Goal: Check status: Check status

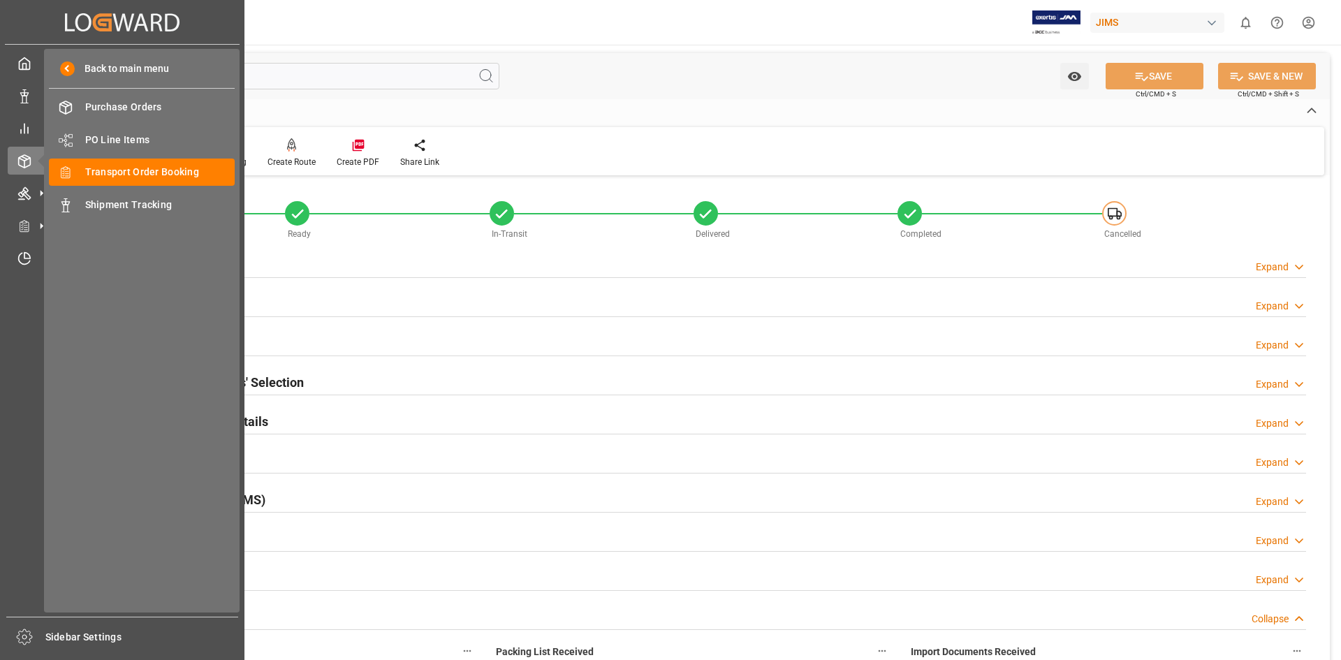
scroll to position [466, 0]
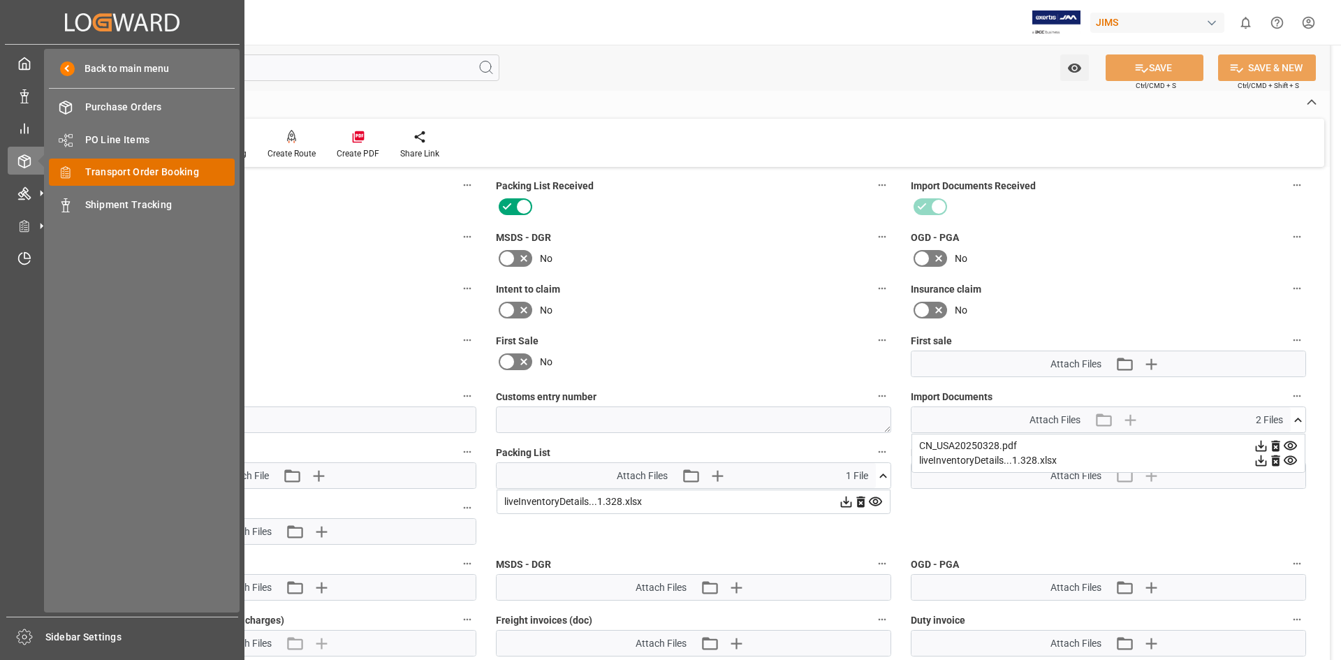
click at [221, 175] on span "Transport Order Booking" at bounding box center [160, 172] width 150 height 15
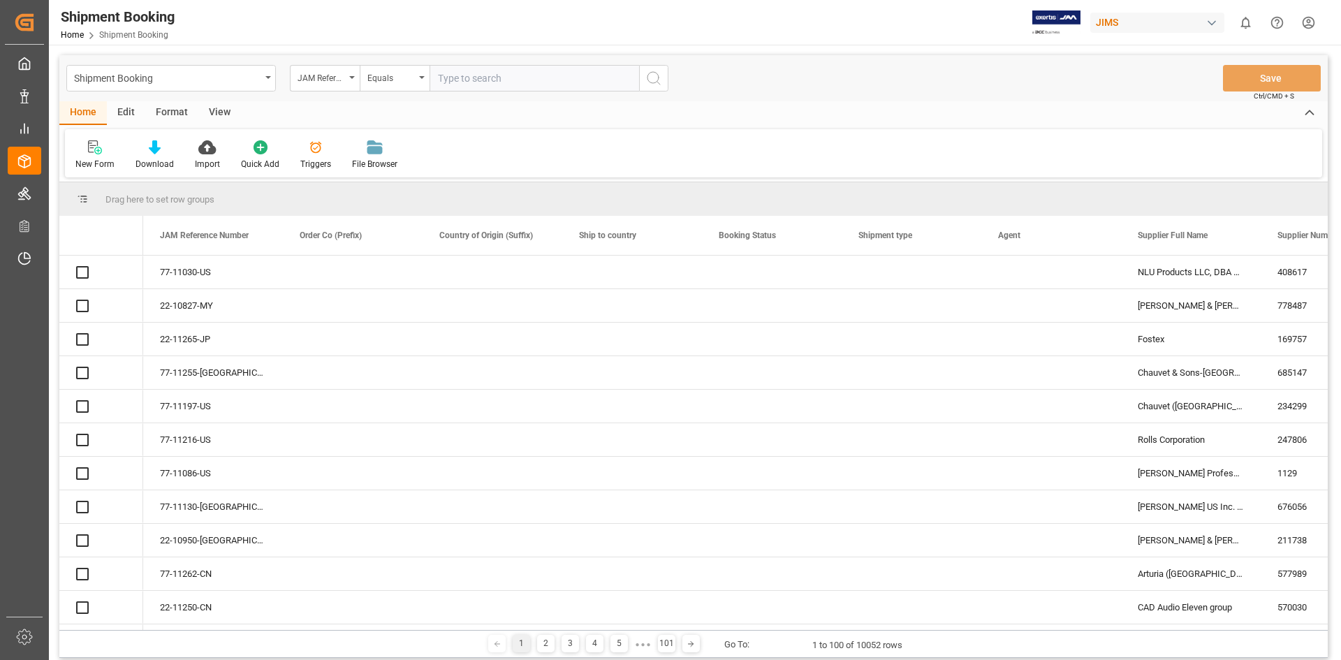
click at [445, 80] on input "text" at bounding box center [533, 78] width 209 height 27
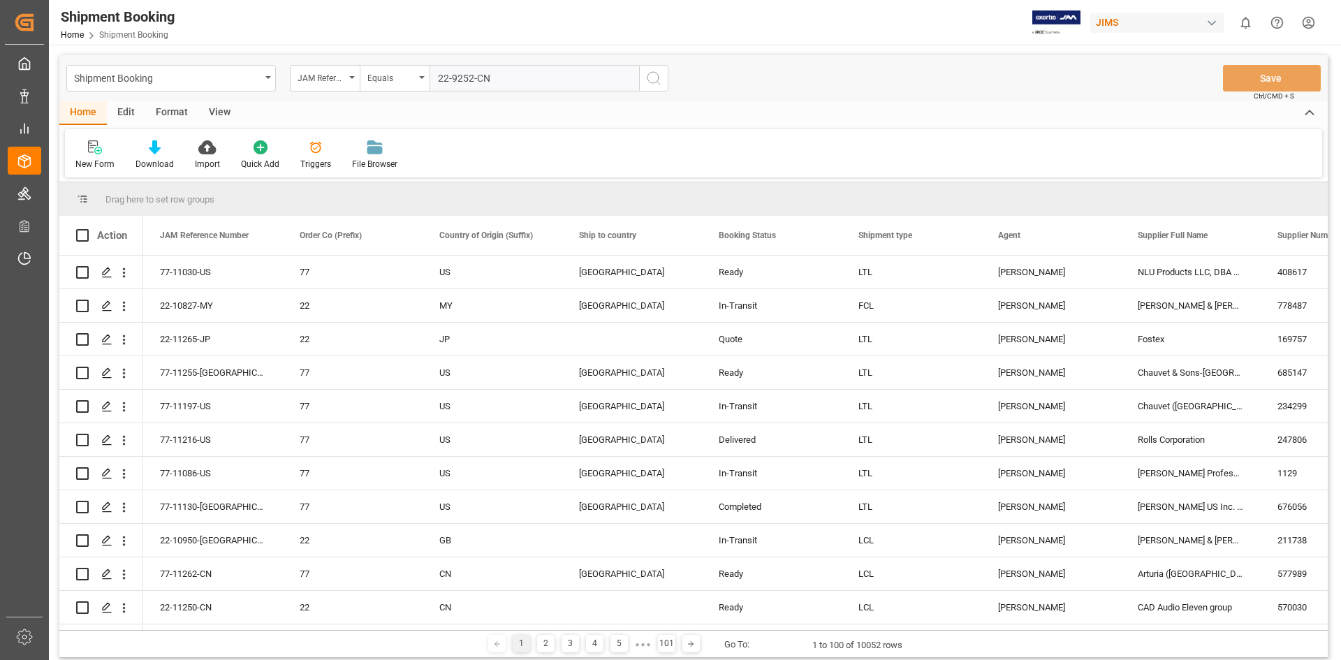
type input "22-9252-CN"
click at [656, 80] on icon "search button" at bounding box center [653, 78] width 17 height 17
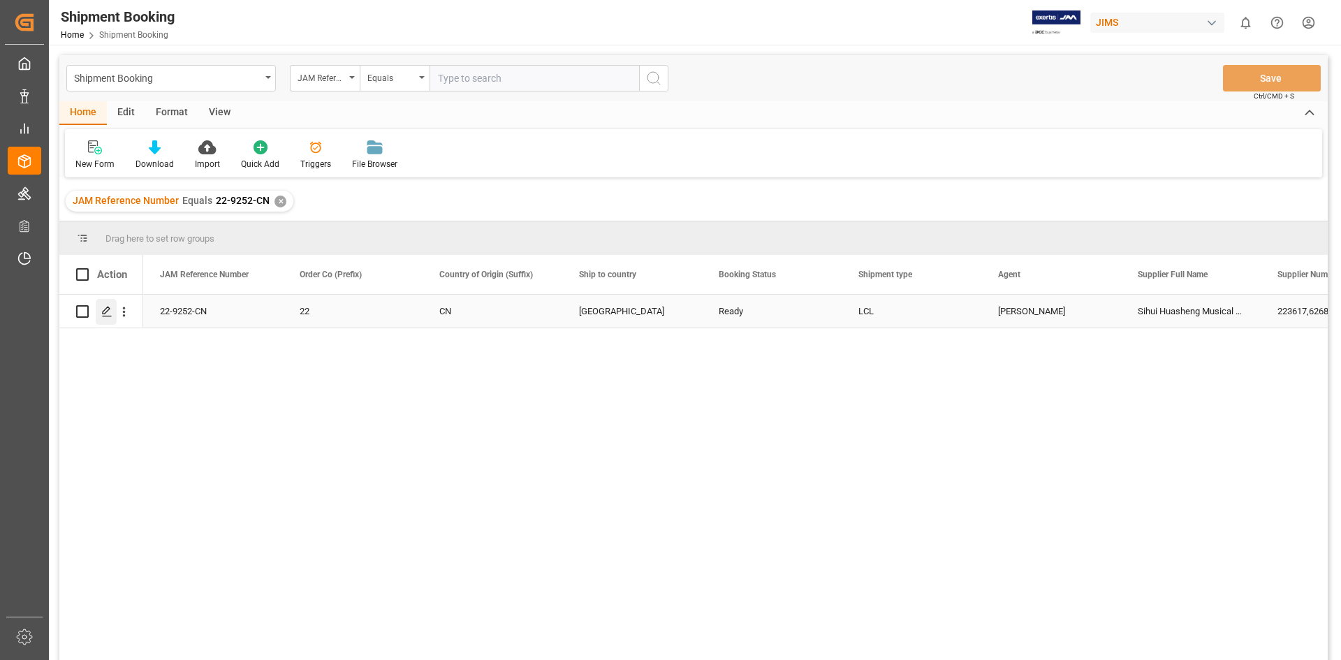
click at [107, 315] on icon "Press SPACE to select this row." at bounding box center [106, 311] width 11 height 11
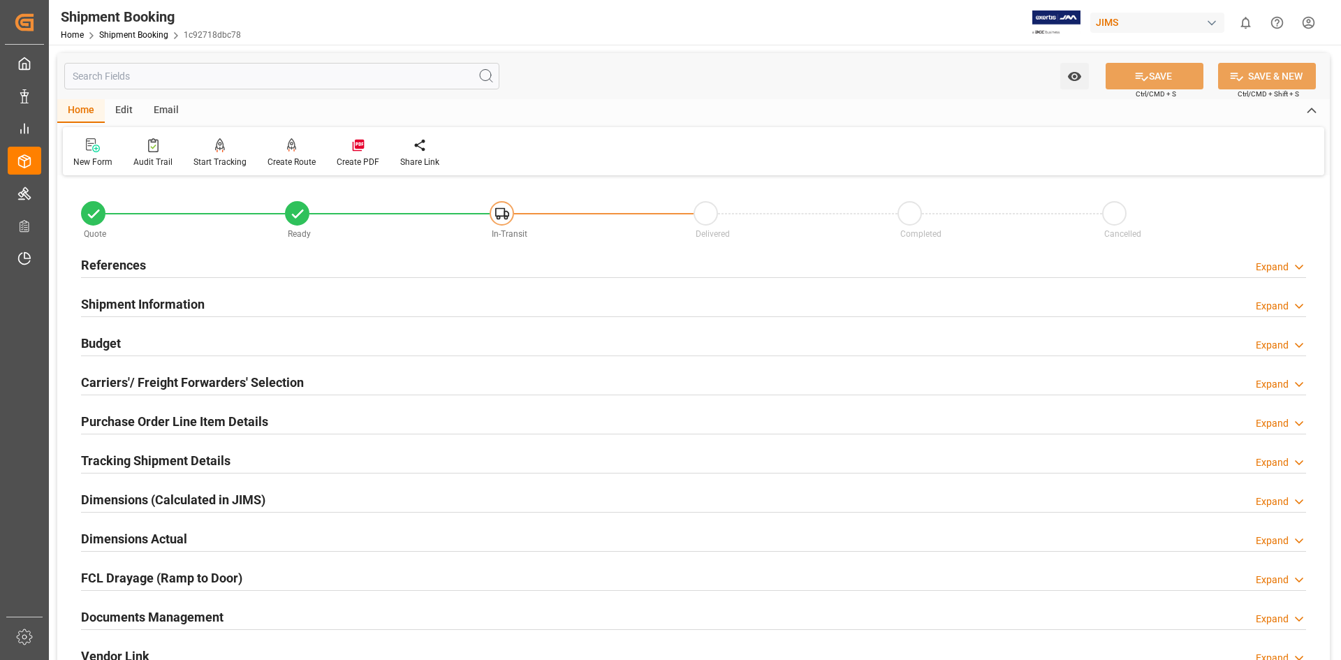
click at [168, 614] on h2 "Documents Management" at bounding box center [152, 616] width 142 height 19
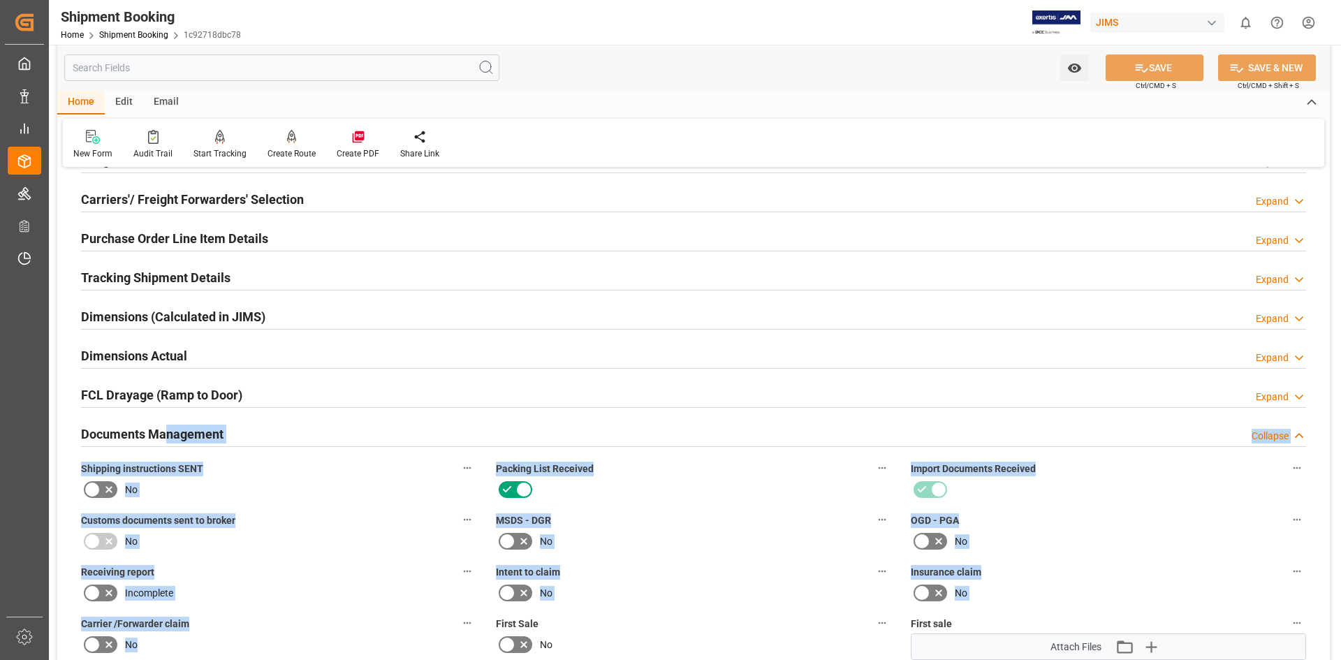
scroll to position [198, 0]
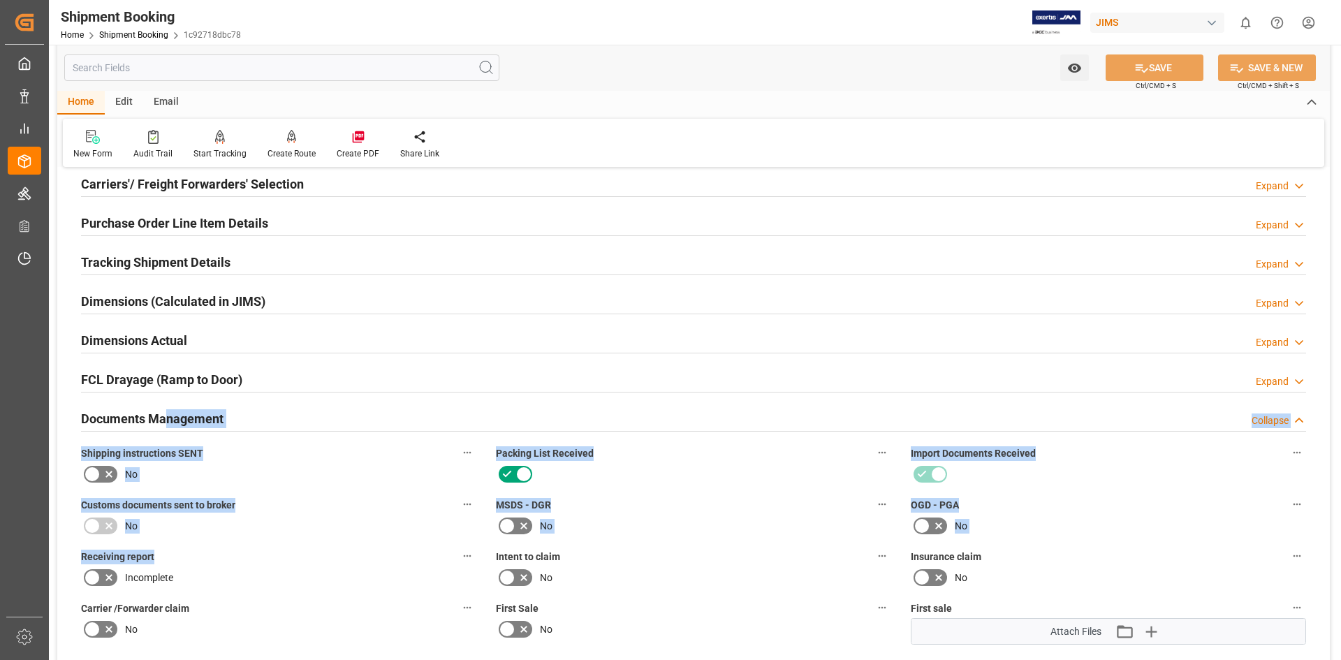
drag, startPoint x: 168, startPoint y: 614, endPoint x: 307, endPoint y: 558, distance: 150.0
click at [307, 558] on div "Quote Ready In-Transit Delivered Completed Cancelled References Expand JAM Refe…" at bounding box center [693, 537] width 1272 height 1112
click at [307, 558] on label "Receiving report" at bounding box center [278, 557] width 395 height 20
click at [458, 558] on button "Receiving report" at bounding box center [467, 556] width 18 height 18
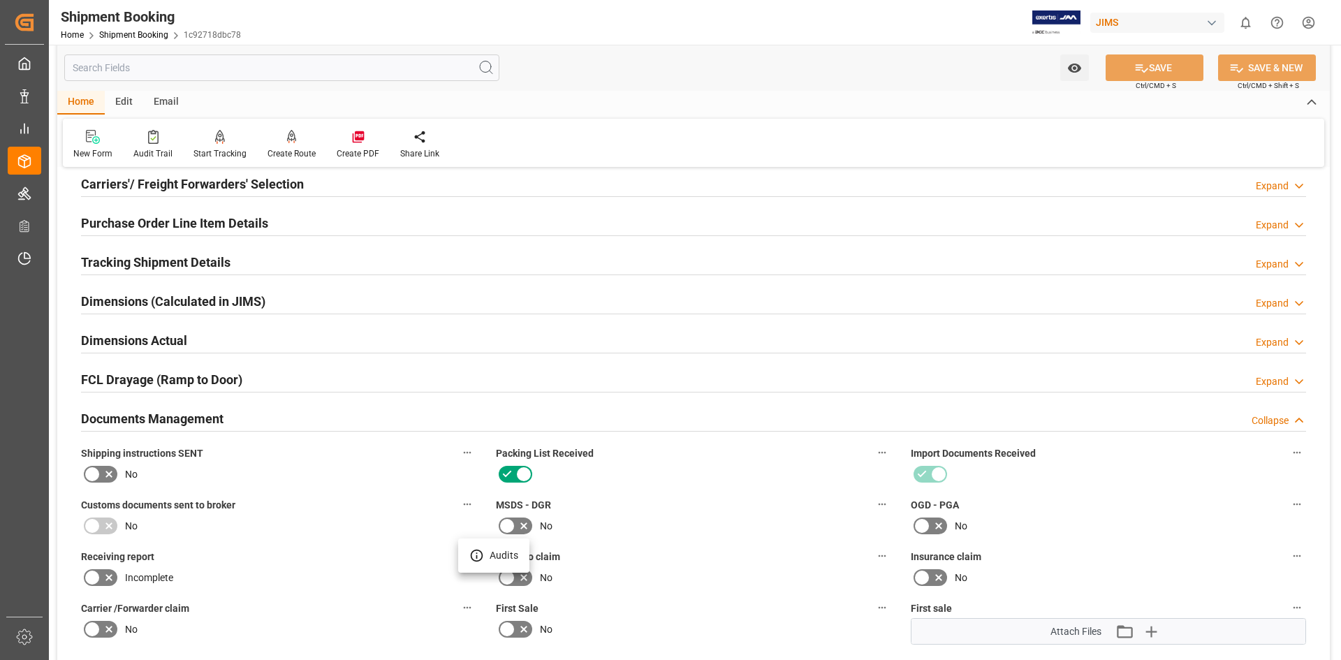
click at [305, 541] on div at bounding box center [670, 330] width 1341 height 660
drag, startPoint x: 117, startPoint y: 303, endPoint x: 133, endPoint y: 346, distance: 45.8
click at [133, 346] on div "Quote Ready In-Transit Delivered Completed Cancelled References Expand JAM Refe…" at bounding box center [693, 537] width 1272 height 1112
click at [392, 341] on div "Dimensions Actual Expand" at bounding box center [693, 339] width 1225 height 27
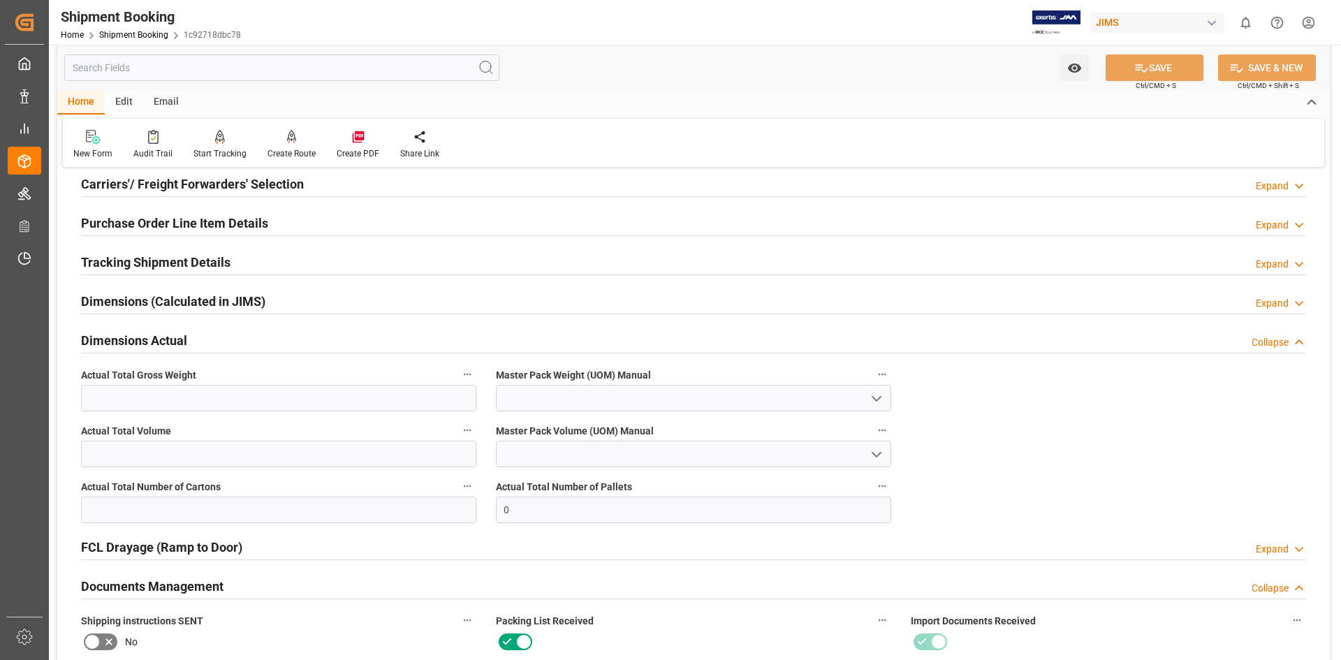
click at [120, 302] on h2 "Dimensions (Calculated in JIMS)" at bounding box center [173, 301] width 184 height 19
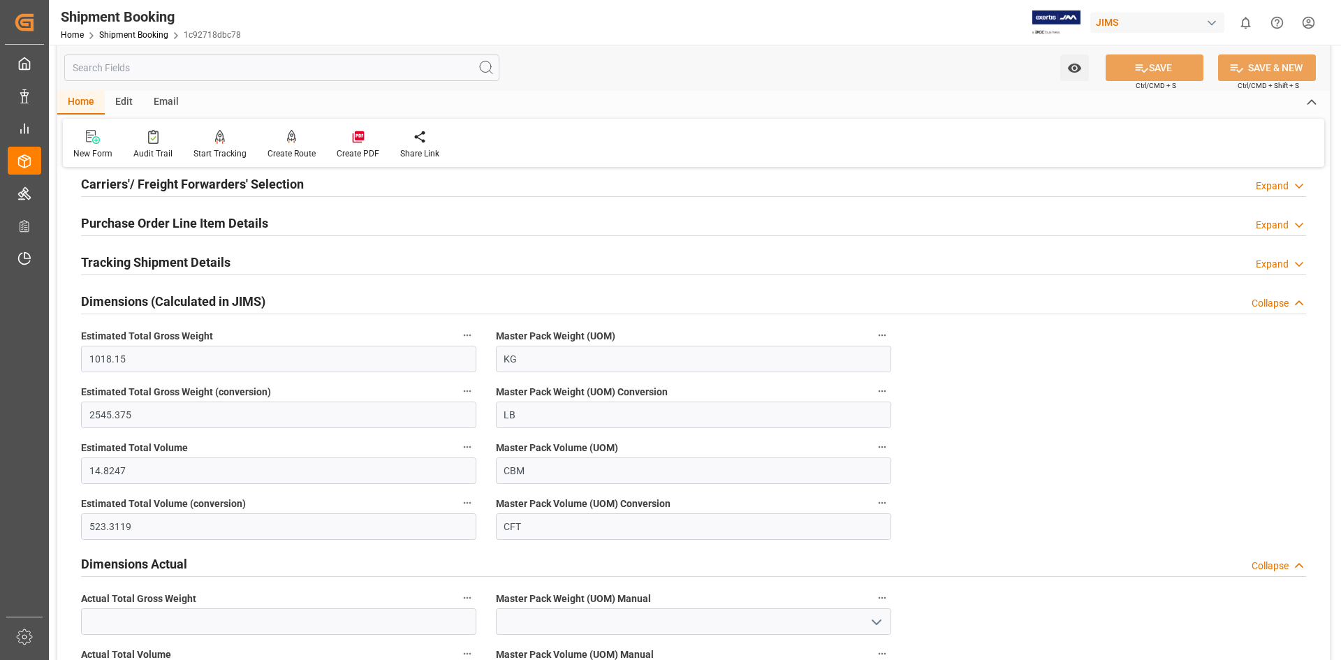
click at [325, 275] on div "Tracking Shipment Details Expand" at bounding box center [693, 262] width 1244 height 39
click at [113, 300] on h2 "Dimensions (Calculated in JIMS)" at bounding box center [173, 301] width 184 height 19
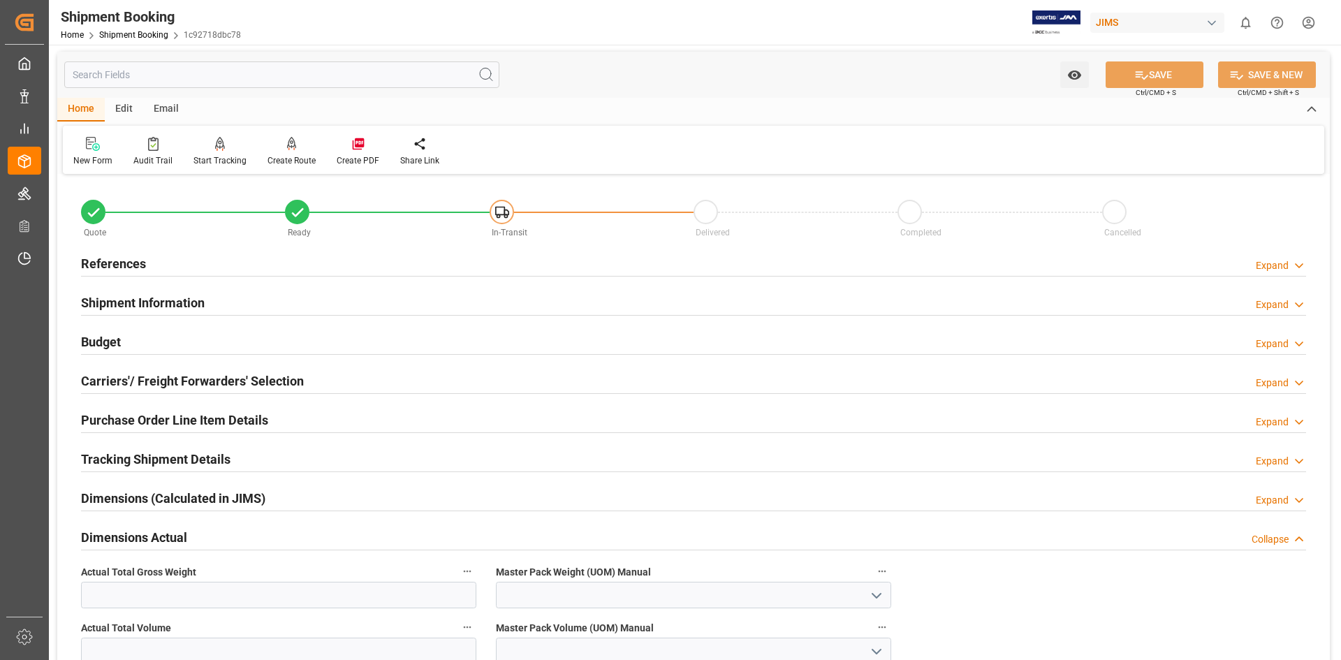
scroll to position [0, 0]
click at [147, 538] on h2 "Dimensions Actual" at bounding box center [134, 538] width 106 height 19
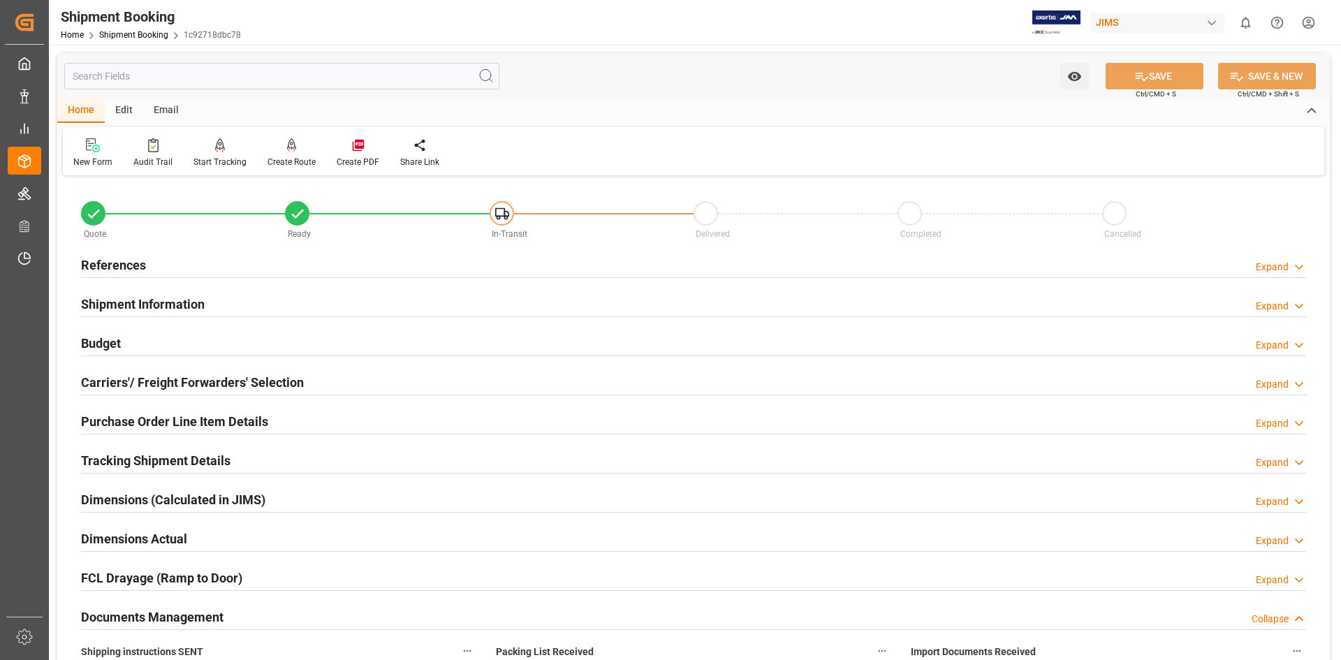
click at [137, 613] on h2 "Documents Management" at bounding box center [152, 616] width 142 height 19
click at [146, 614] on h2 "Documents Management" at bounding box center [152, 616] width 142 height 19
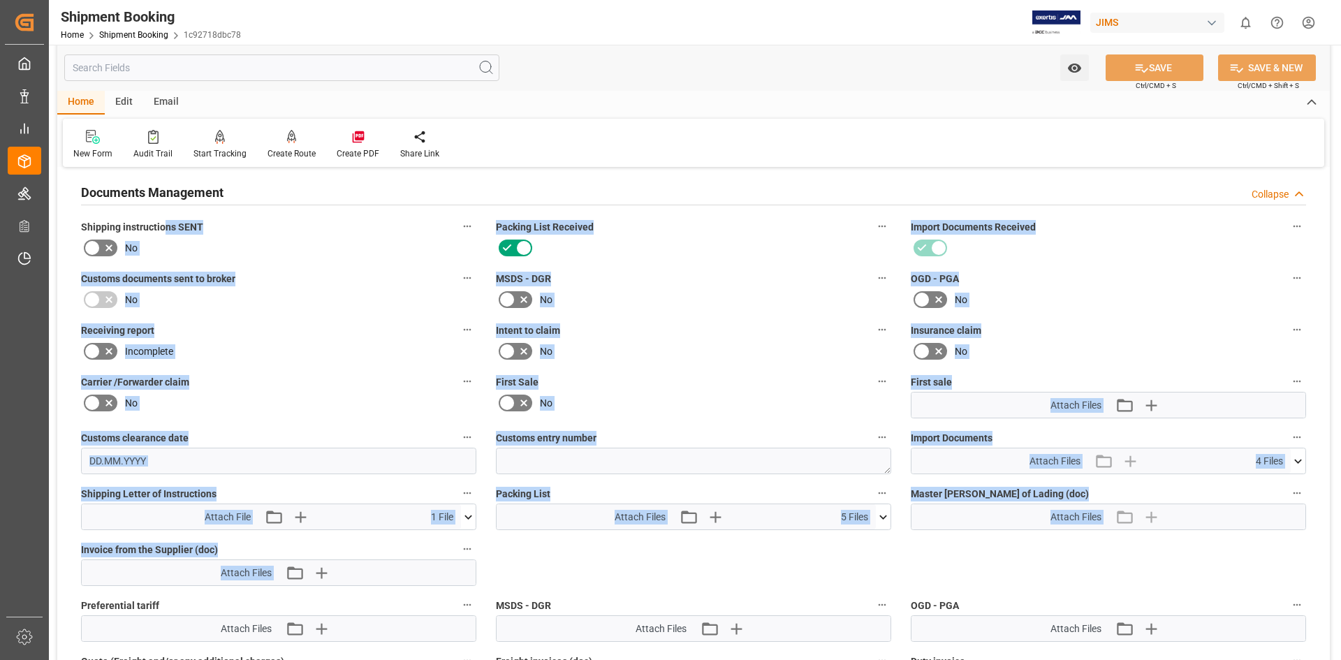
scroll to position [432, 0]
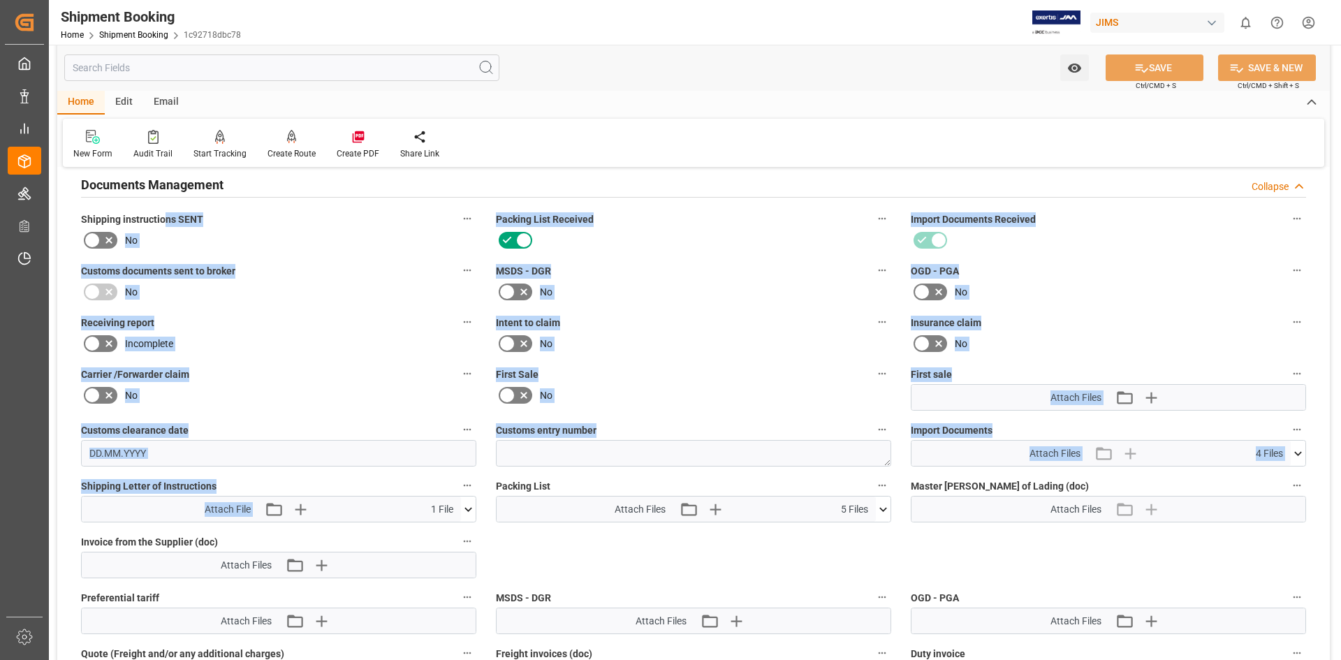
drag, startPoint x: 164, startPoint y: 636, endPoint x: 545, endPoint y: 450, distance: 423.5
click at [354, 522] on div "Quote Ready In-Transit Delivered Completed Cancelled References Expand JAM Refe…" at bounding box center [693, 303] width 1272 height 1112
click at [772, 349] on div "No" at bounding box center [693, 343] width 395 height 22
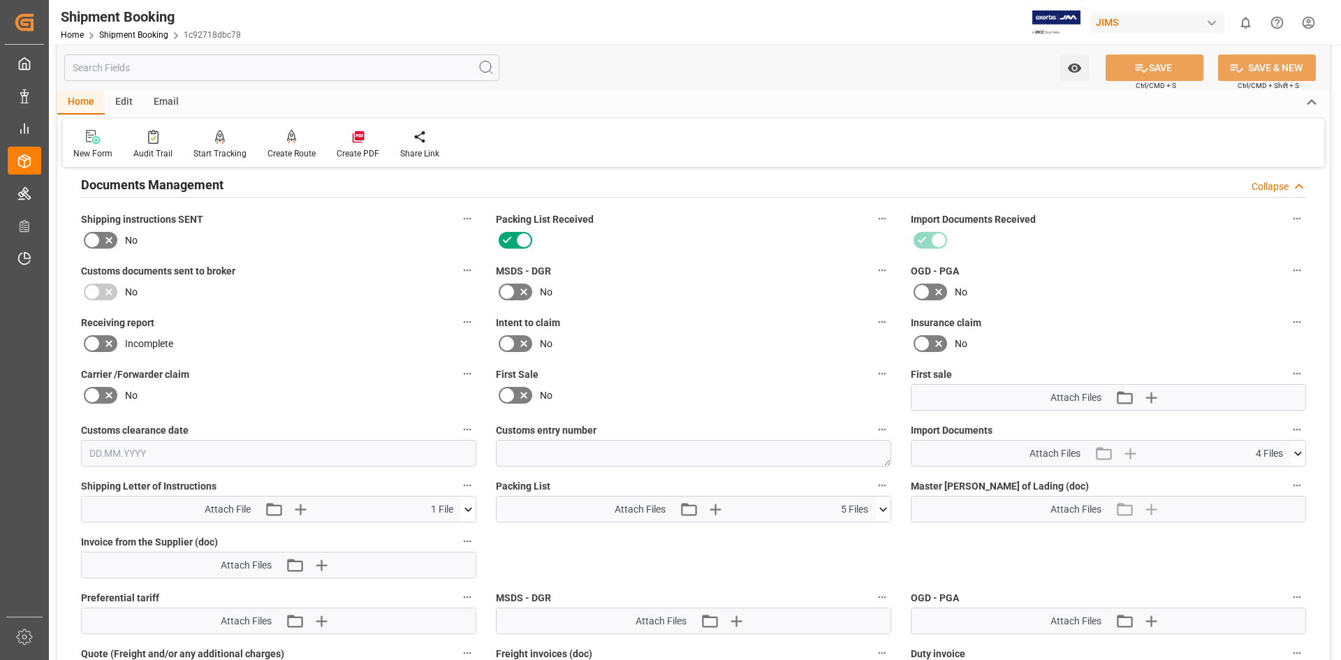
click at [467, 508] on icon at bounding box center [468, 509] width 8 height 4
click at [462, 534] on icon at bounding box center [460, 535] width 13 height 9
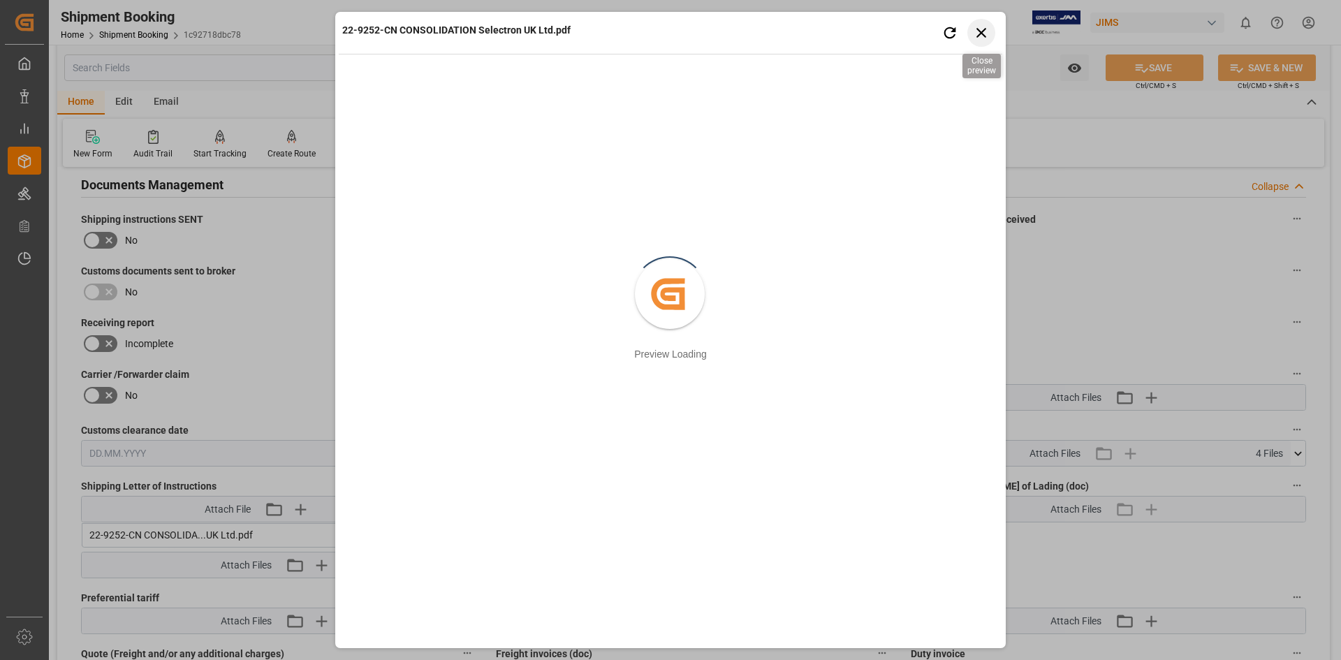
click at [974, 31] on icon "button" at bounding box center [981, 32] width 17 height 17
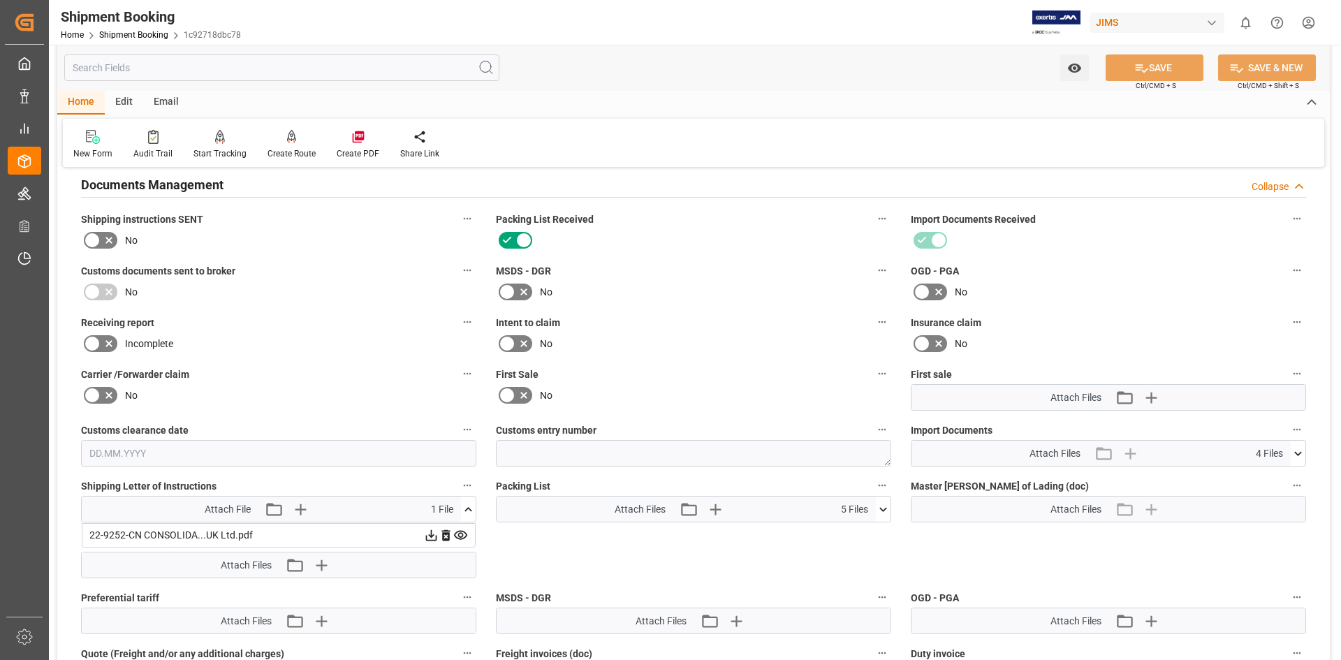
click at [883, 507] on icon at bounding box center [883, 509] width 15 height 15
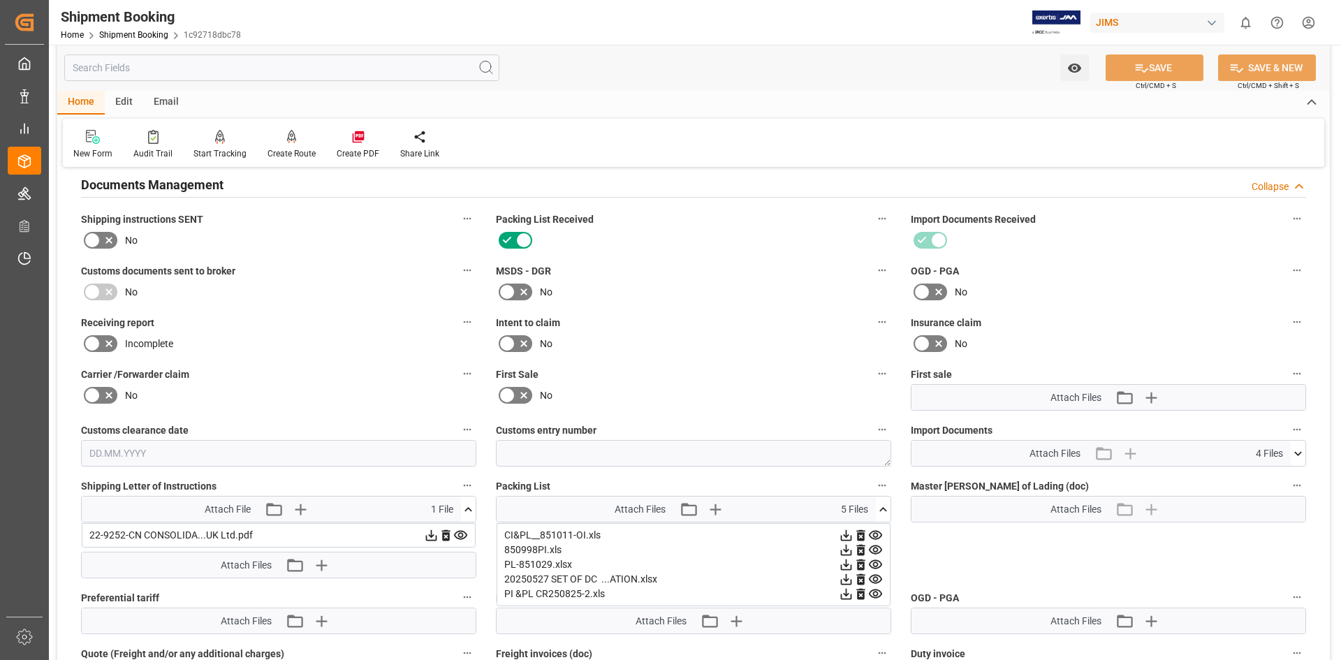
click at [875, 594] on icon at bounding box center [875, 594] width 15 height 15
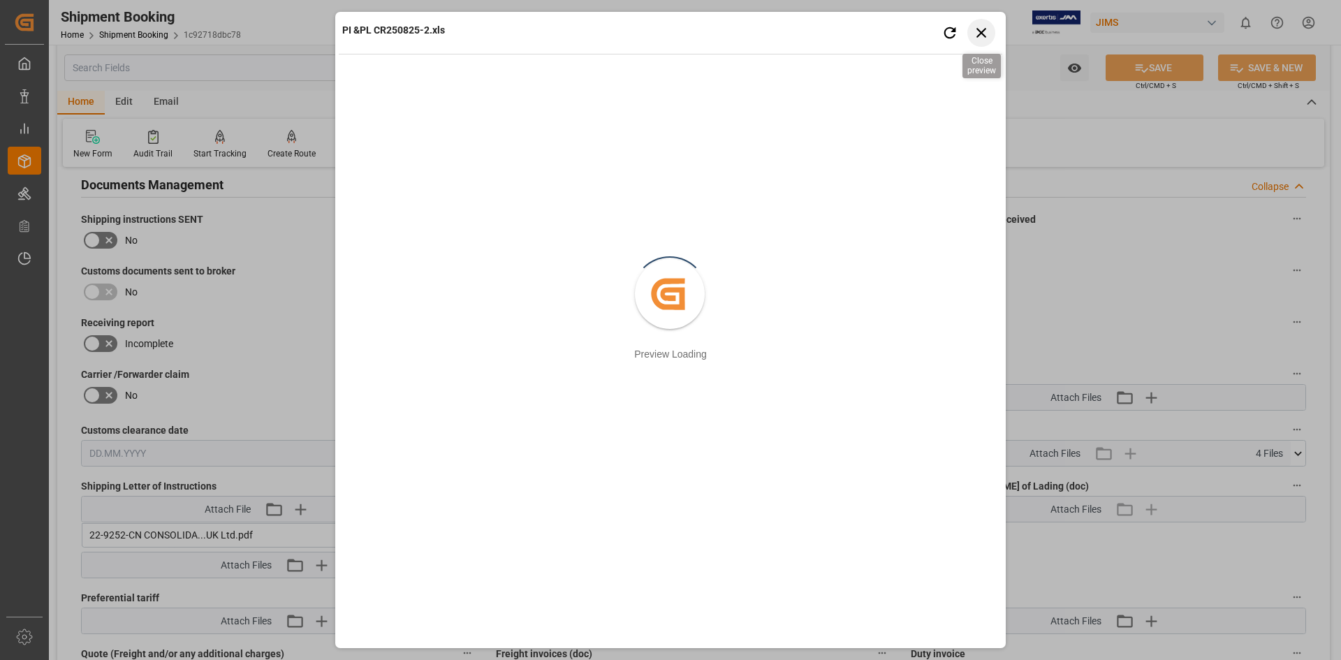
click at [981, 25] on icon "button" at bounding box center [981, 32] width 17 height 17
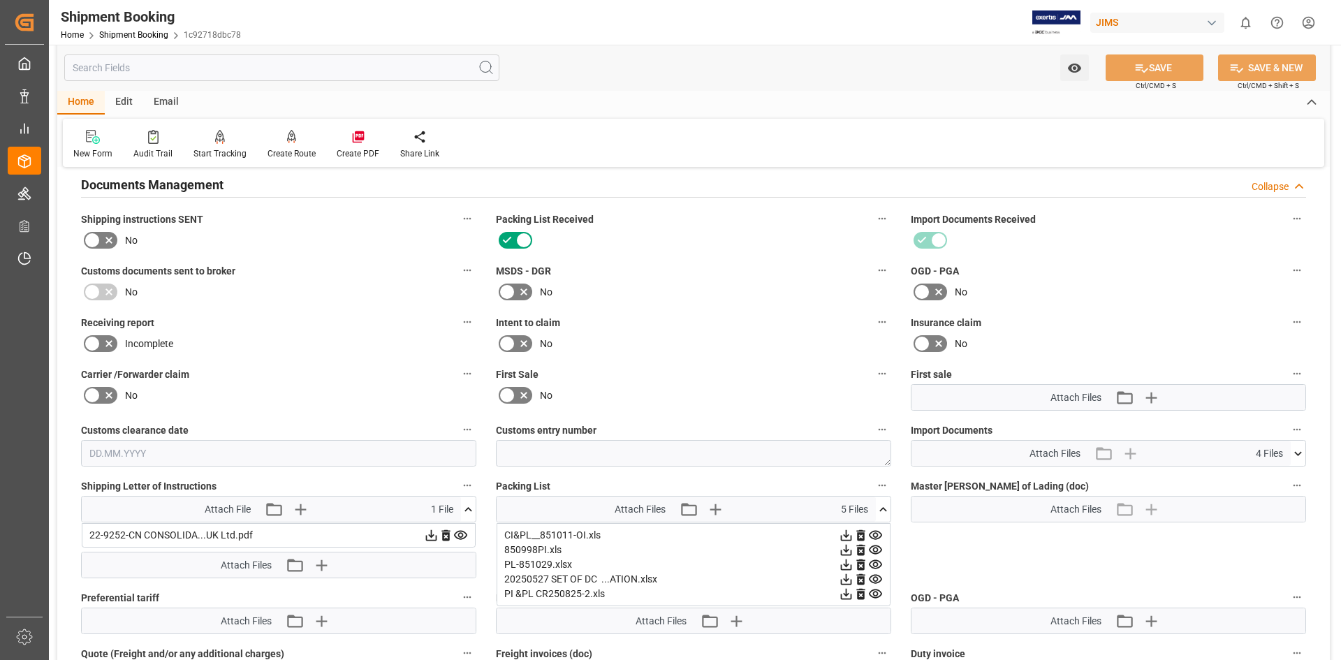
click at [1299, 457] on icon at bounding box center [1297, 453] width 15 height 15
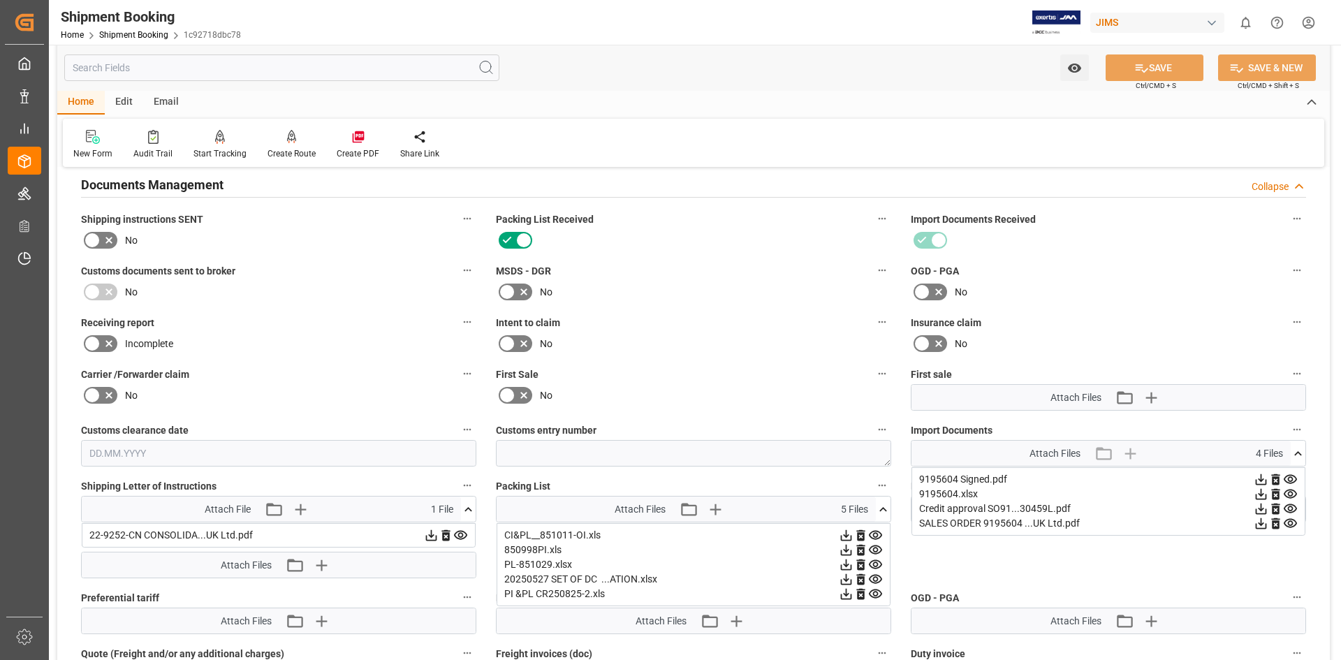
click at [869, 533] on icon at bounding box center [875, 535] width 13 height 9
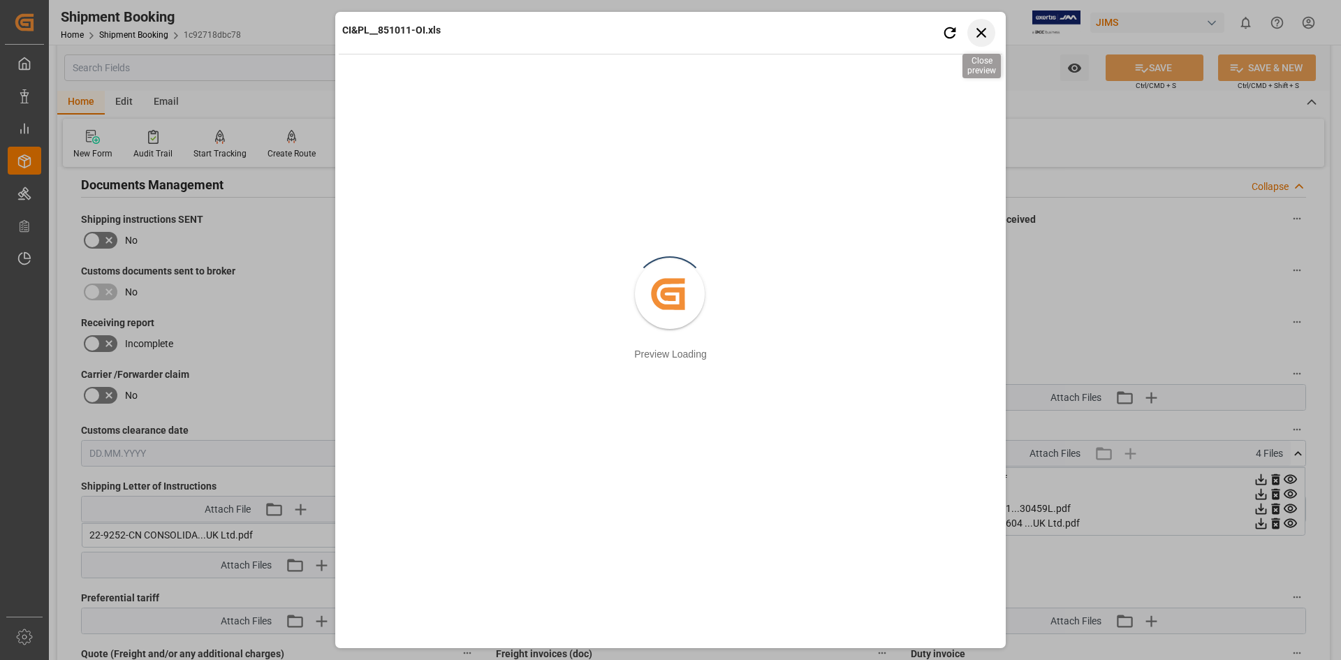
click at [985, 34] on icon "button" at bounding box center [981, 32] width 17 height 17
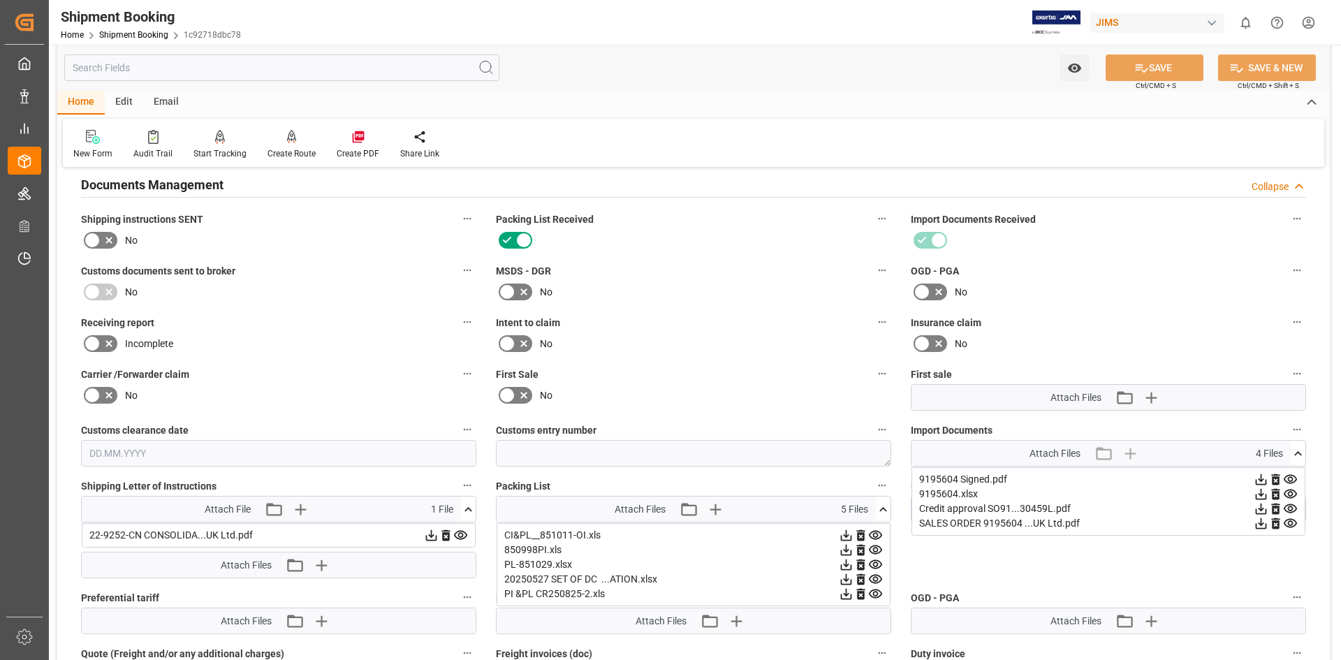
click at [847, 536] on icon at bounding box center [846, 535] width 11 height 11
click at [847, 594] on icon at bounding box center [846, 594] width 11 height 11
click at [874, 550] on icon at bounding box center [875, 549] width 13 height 9
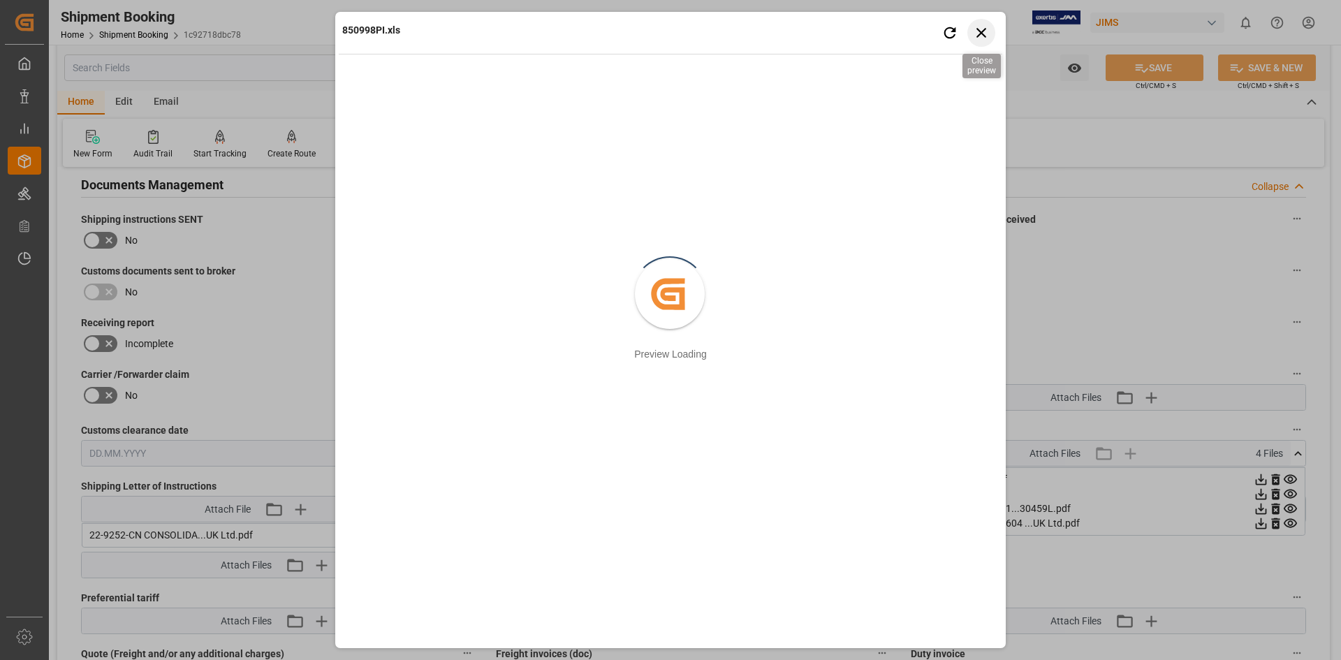
click at [982, 37] on icon "button" at bounding box center [981, 32] width 17 height 17
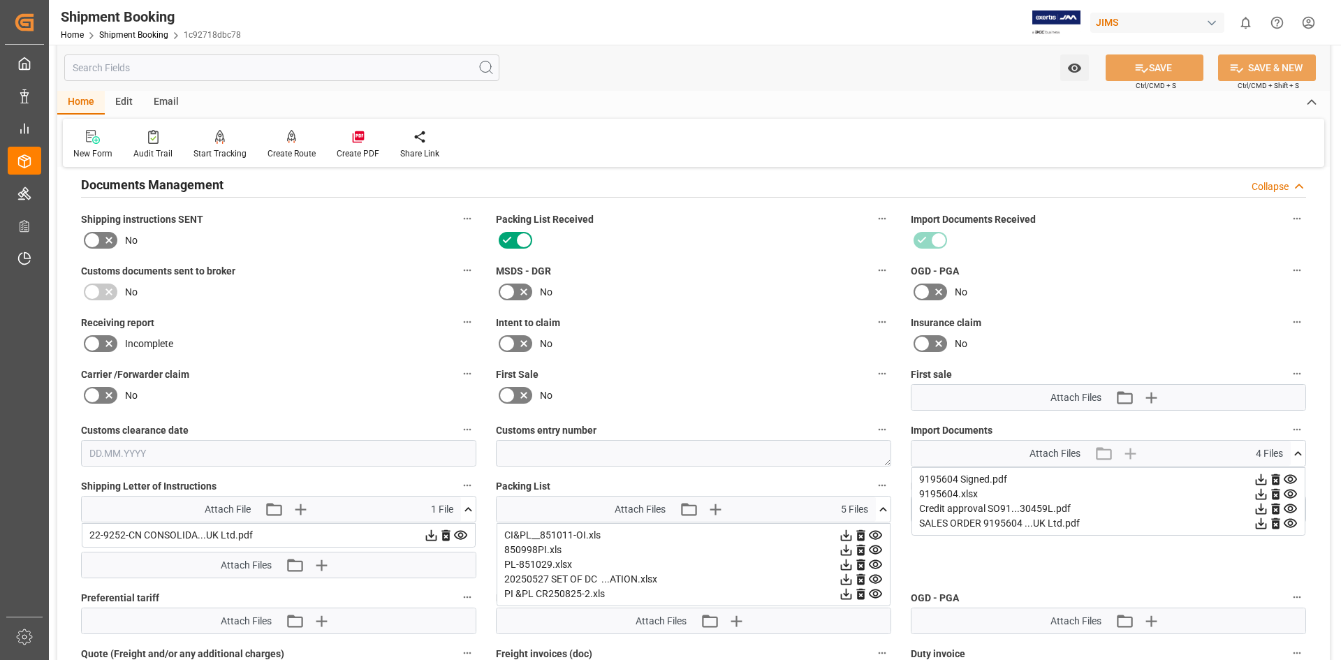
click at [846, 547] on icon at bounding box center [846, 550] width 11 height 11
click at [847, 563] on icon at bounding box center [846, 564] width 15 height 15
click at [847, 578] on icon at bounding box center [846, 579] width 15 height 15
click at [1259, 478] on icon at bounding box center [1260, 479] width 11 height 11
click at [1290, 495] on icon at bounding box center [1289, 493] width 13 height 9
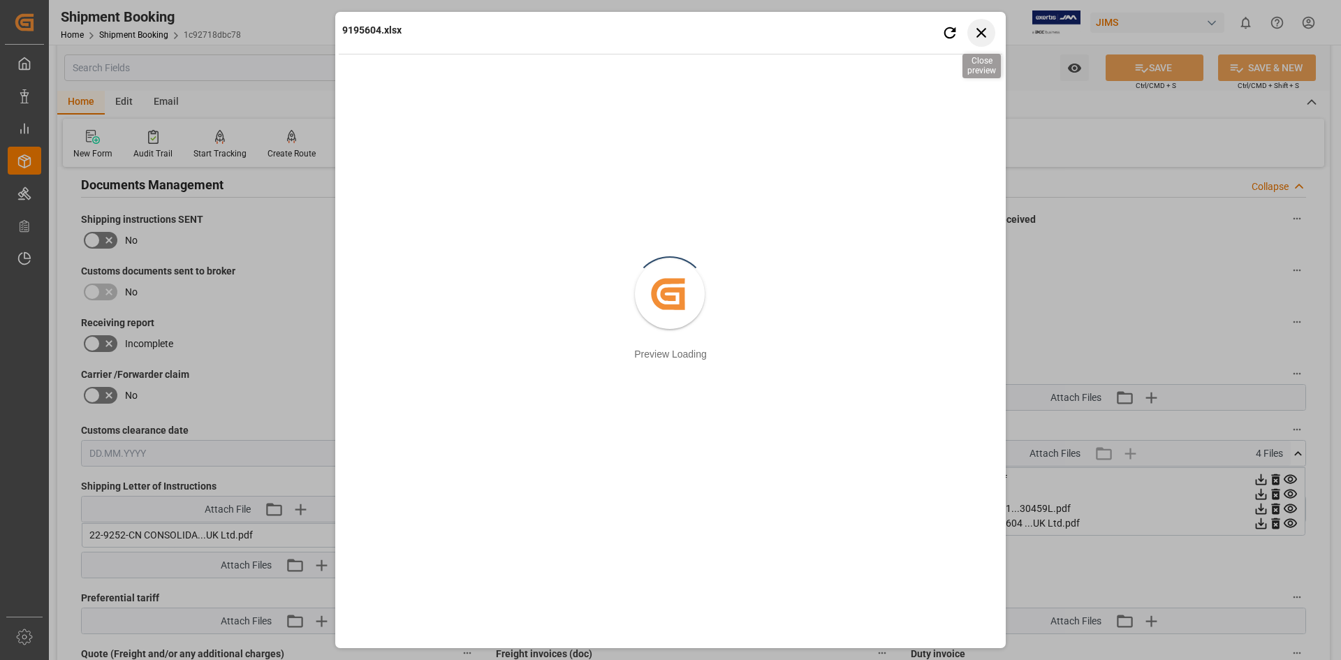
click at [975, 32] on icon "button" at bounding box center [981, 32] width 17 height 17
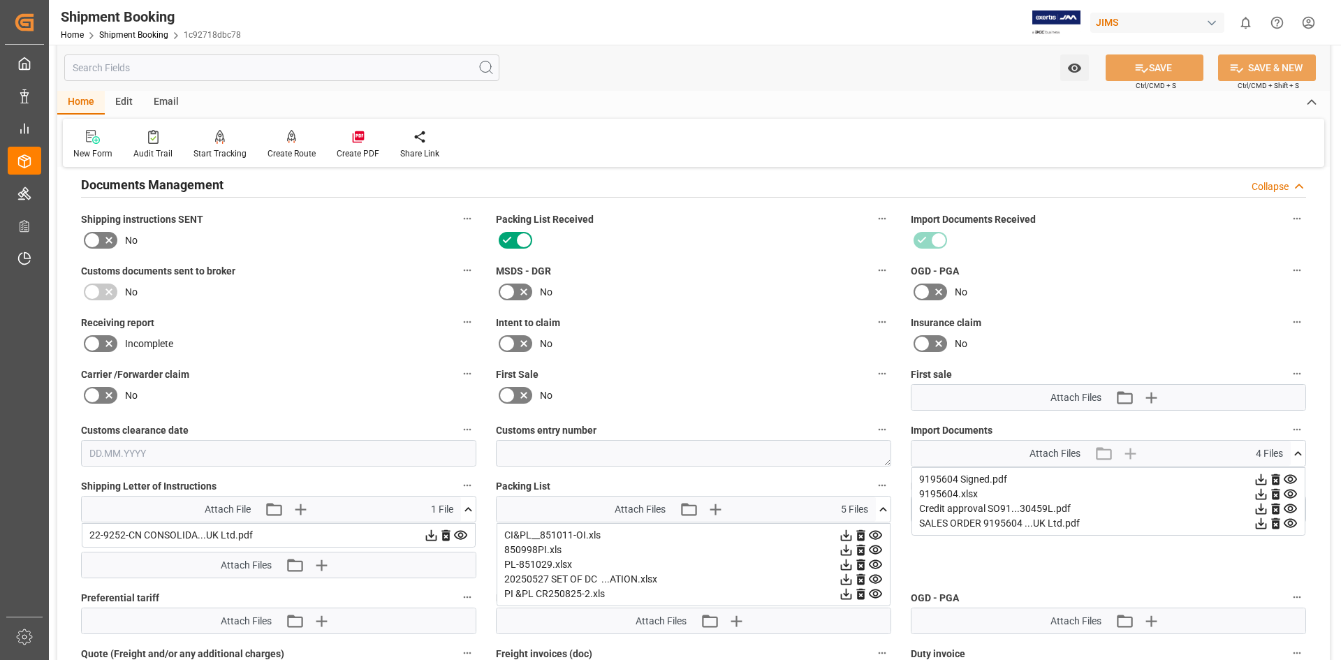
click at [1260, 492] on icon at bounding box center [1260, 494] width 11 height 11
click at [1291, 508] on icon at bounding box center [1290, 508] width 15 height 15
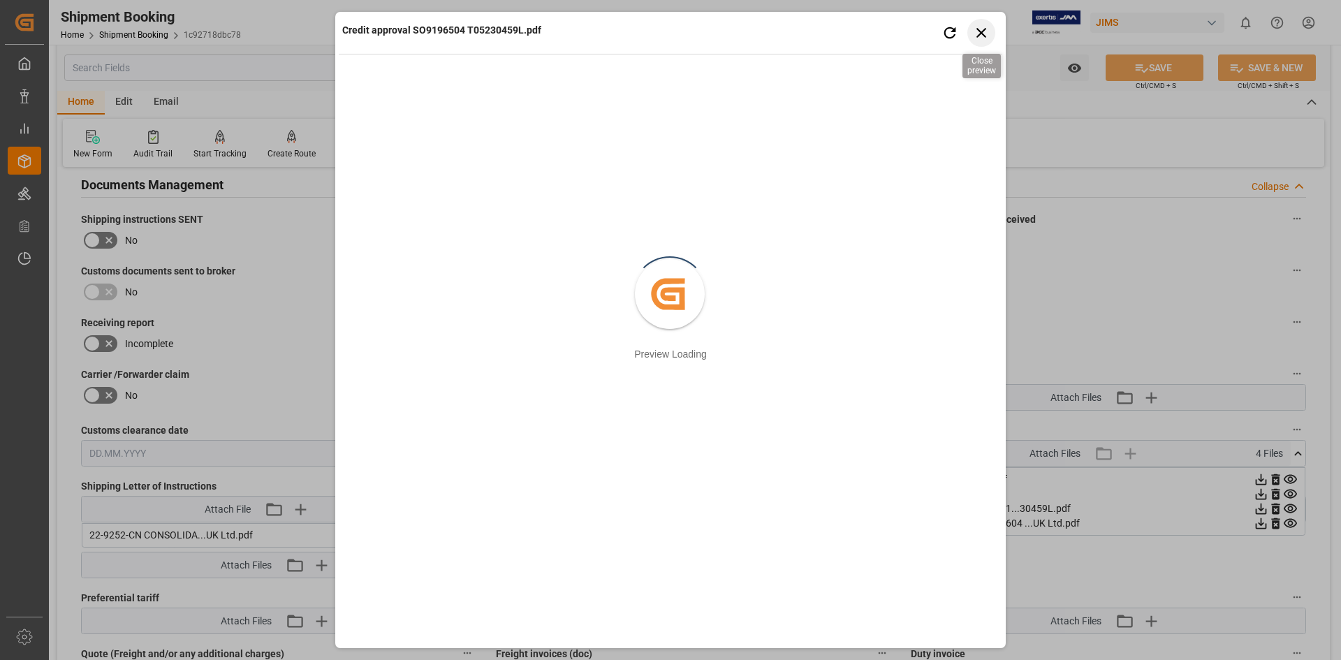
click at [975, 29] on icon "button" at bounding box center [981, 32] width 17 height 17
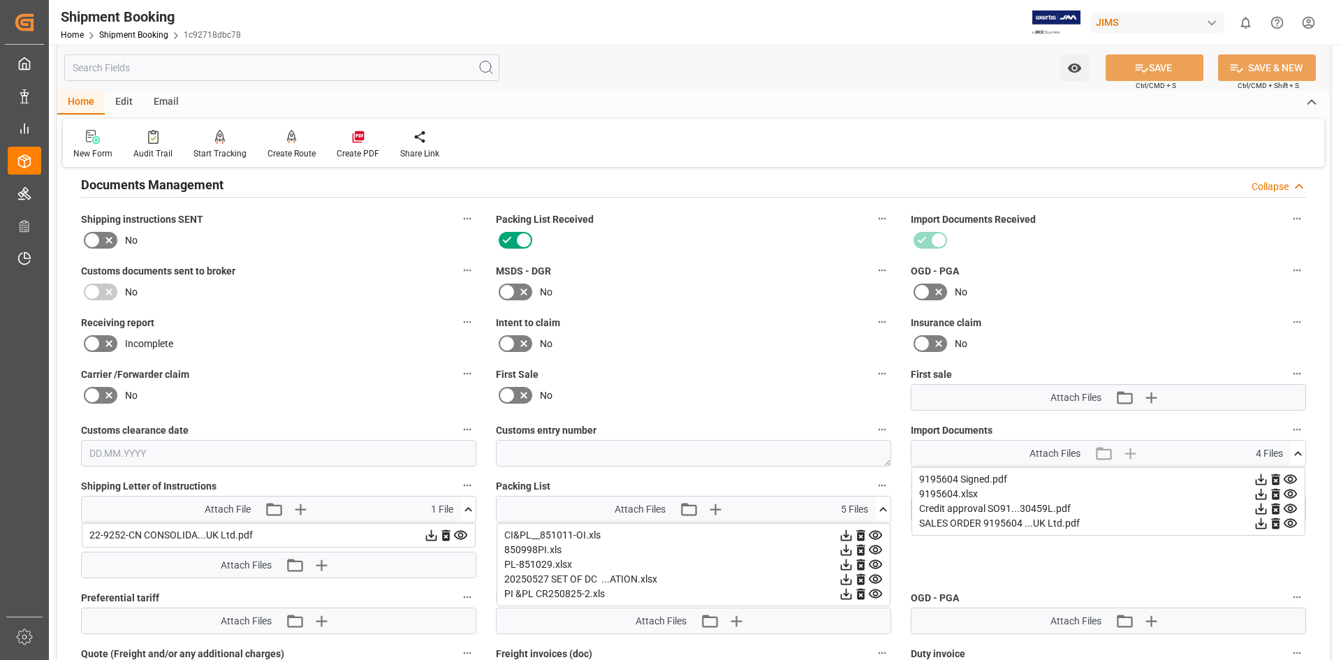
click at [1292, 523] on icon at bounding box center [1289, 523] width 13 height 9
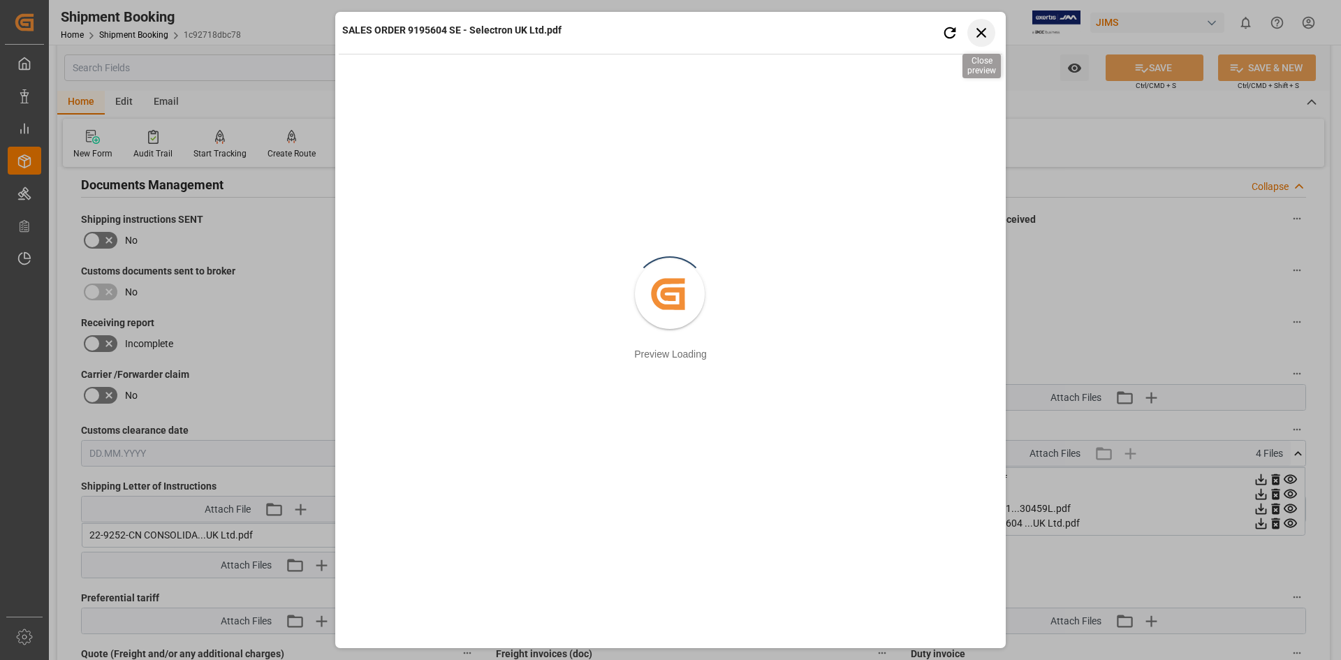
click at [982, 34] on icon "button" at bounding box center [981, 33] width 10 height 10
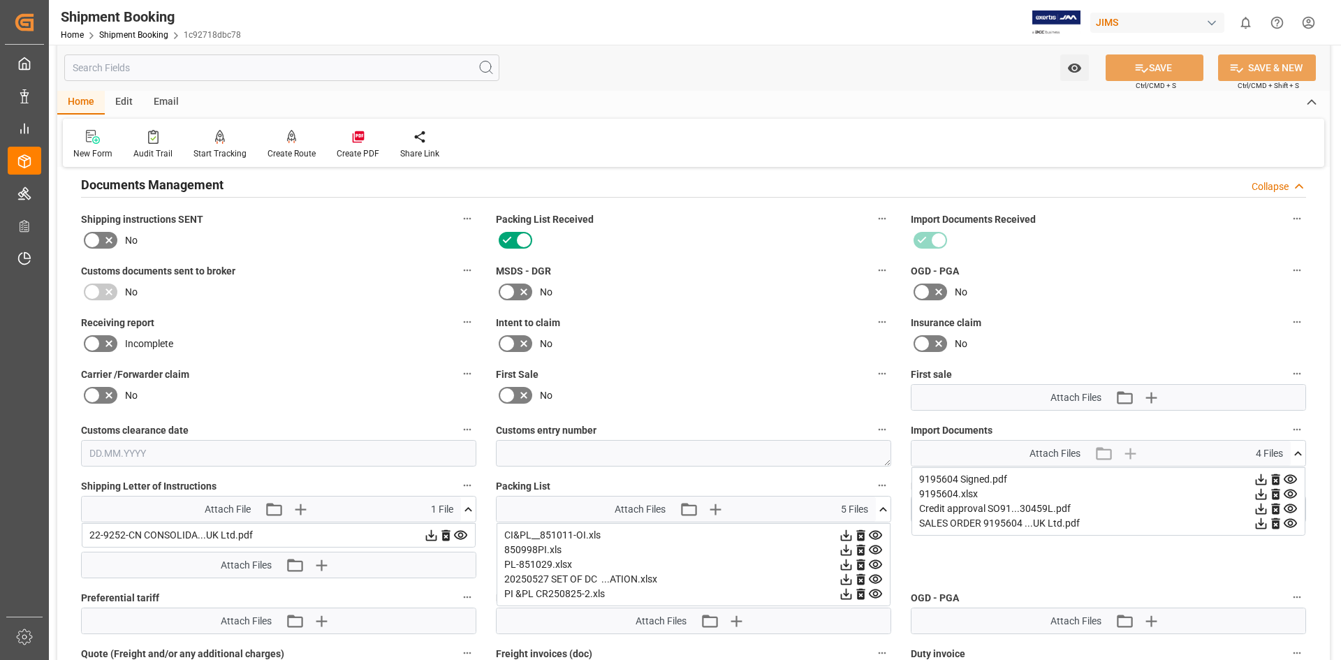
click at [844, 593] on icon at bounding box center [846, 594] width 11 height 11
click at [469, 508] on icon at bounding box center [468, 509] width 8 height 4
click at [731, 258] on div "MSDS - DGR No" at bounding box center [693, 282] width 415 height 52
click at [723, 270] on label "MSDS - DGR" at bounding box center [693, 271] width 395 height 20
click at [873, 270] on button "MSDS - DGR" at bounding box center [882, 270] width 18 height 18
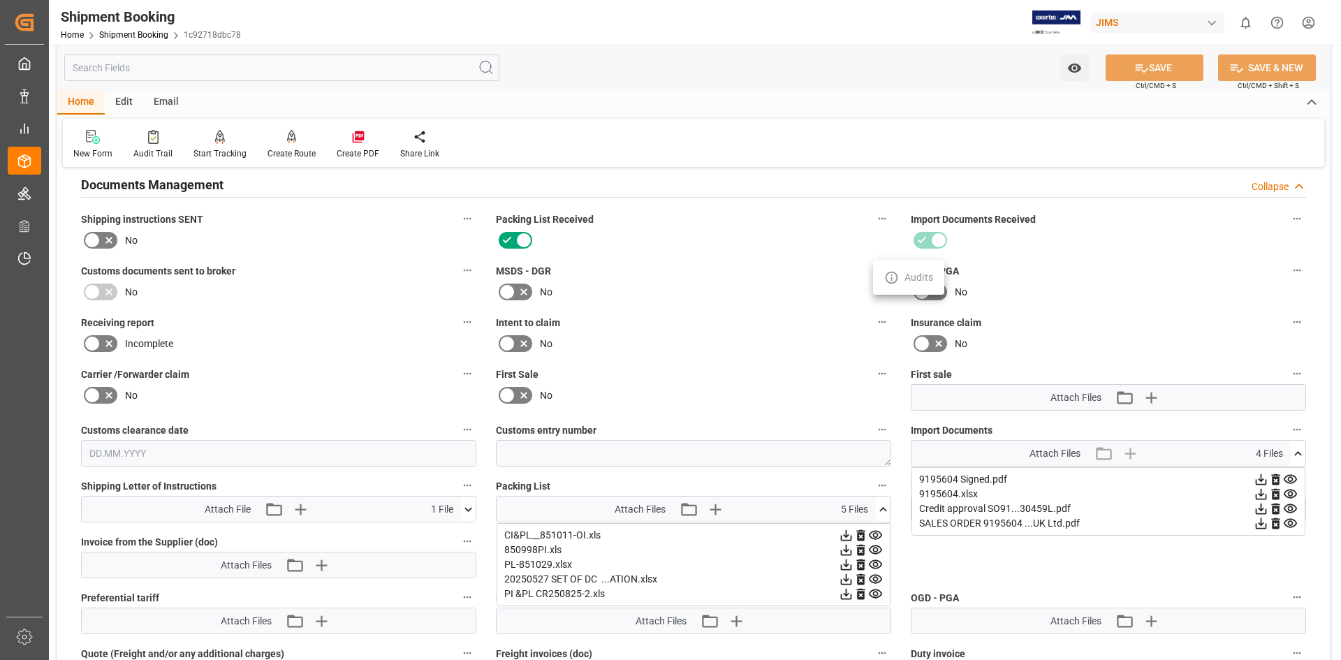
click at [728, 266] on div at bounding box center [670, 330] width 1341 height 660
click at [760, 293] on div "No" at bounding box center [693, 292] width 395 height 22
click at [731, 293] on div "No" at bounding box center [693, 292] width 395 height 22
click at [739, 282] on div "No" at bounding box center [693, 292] width 395 height 22
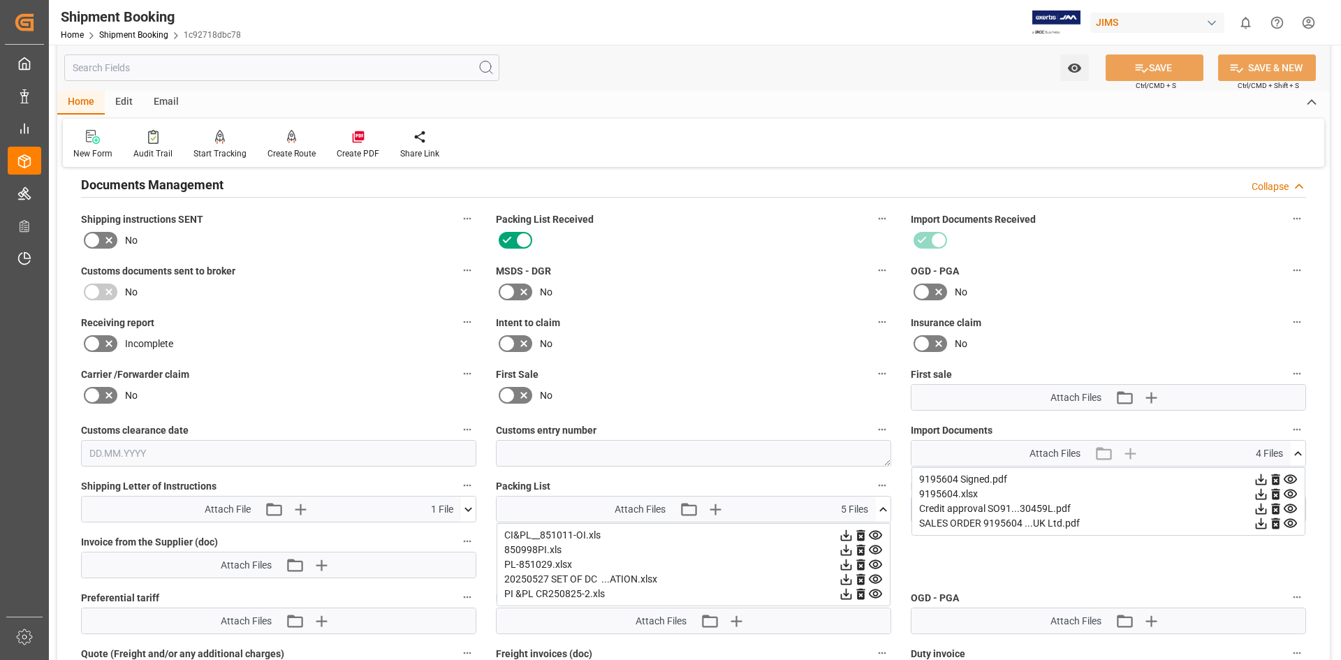
click at [737, 160] on div "New Form Audit Trail Start Tracking Create Empty Shipment Tracking Create Route…" at bounding box center [693, 143] width 1261 height 48
click at [724, 153] on div "New Form Audit Trail Start Tracking Create Empty Shipment Tracking Create Route…" at bounding box center [693, 143] width 1261 height 48
click at [749, 282] on div "No" at bounding box center [693, 292] width 395 height 22
click at [728, 277] on label "MSDS - DGR" at bounding box center [693, 271] width 395 height 20
click at [873, 277] on button "MSDS - DGR" at bounding box center [882, 270] width 18 height 18
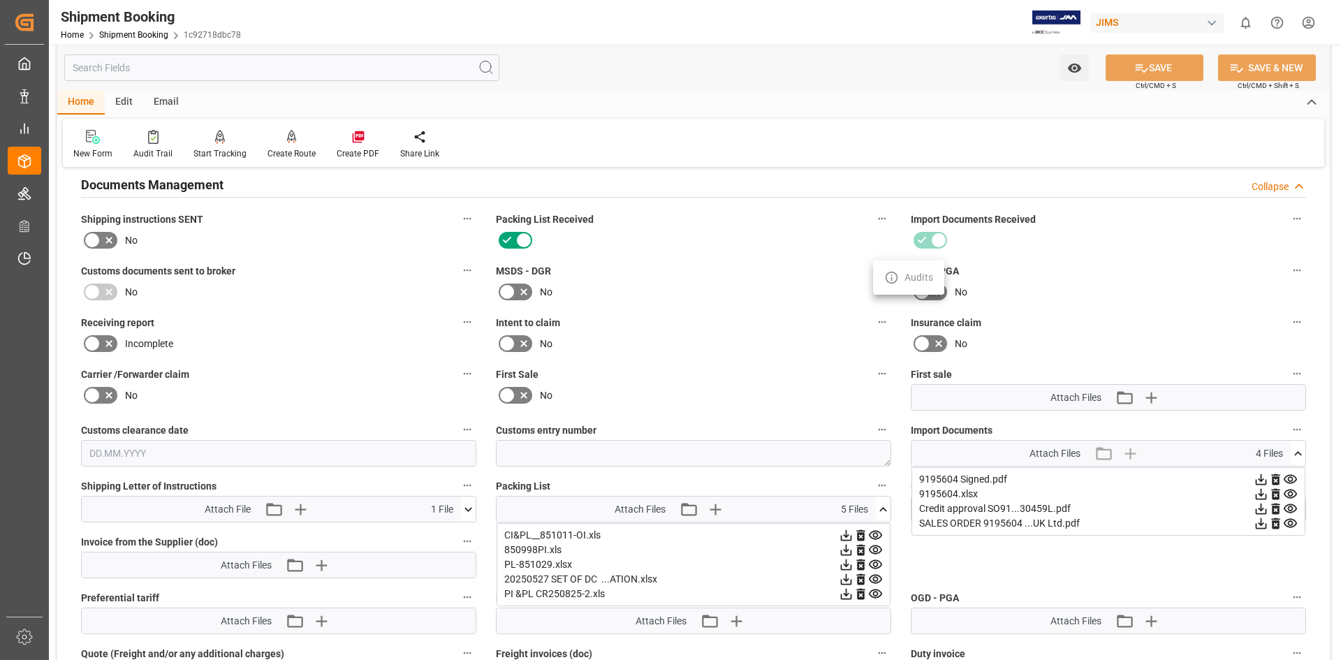
click at [730, 270] on div at bounding box center [670, 330] width 1341 height 660
click at [698, 157] on div "New Form Audit Trail Start Tracking Create Empty Shipment Tracking Create Route…" at bounding box center [693, 143] width 1261 height 48
click at [649, 145] on div "New Form Audit Trail Start Tracking Create Empty Shipment Tracking Create Route…" at bounding box center [693, 143] width 1261 height 48
click at [662, 144] on div "New Form Audit Trail Start Tracking Create Empty Shipment Tracking Create Route…" at bounding box center [693, 143] width 1261 height 48
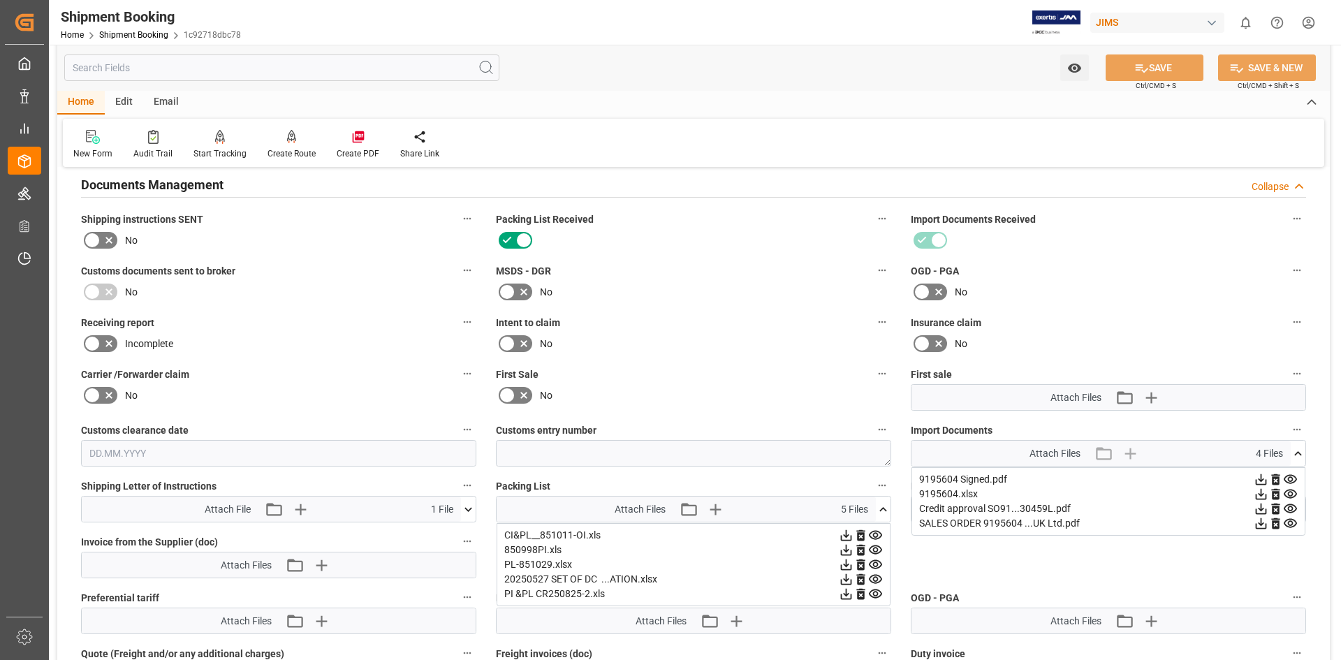
click at [662, 144] on div "New Form Audit Trail Start Tracking Create Empty Shipment Tracking Create Route…" at bounding box center [693, 143] width 1261 height 48
click at [664, 138] on div "New Form Audit Trail Start Tracking Create Empty Shipment Tracking Create Route…" at bounding box center [693, 143] width 1261 height 48
click at [1290, 478] on icon at bounding box center [1290, 479] width 15 height 15
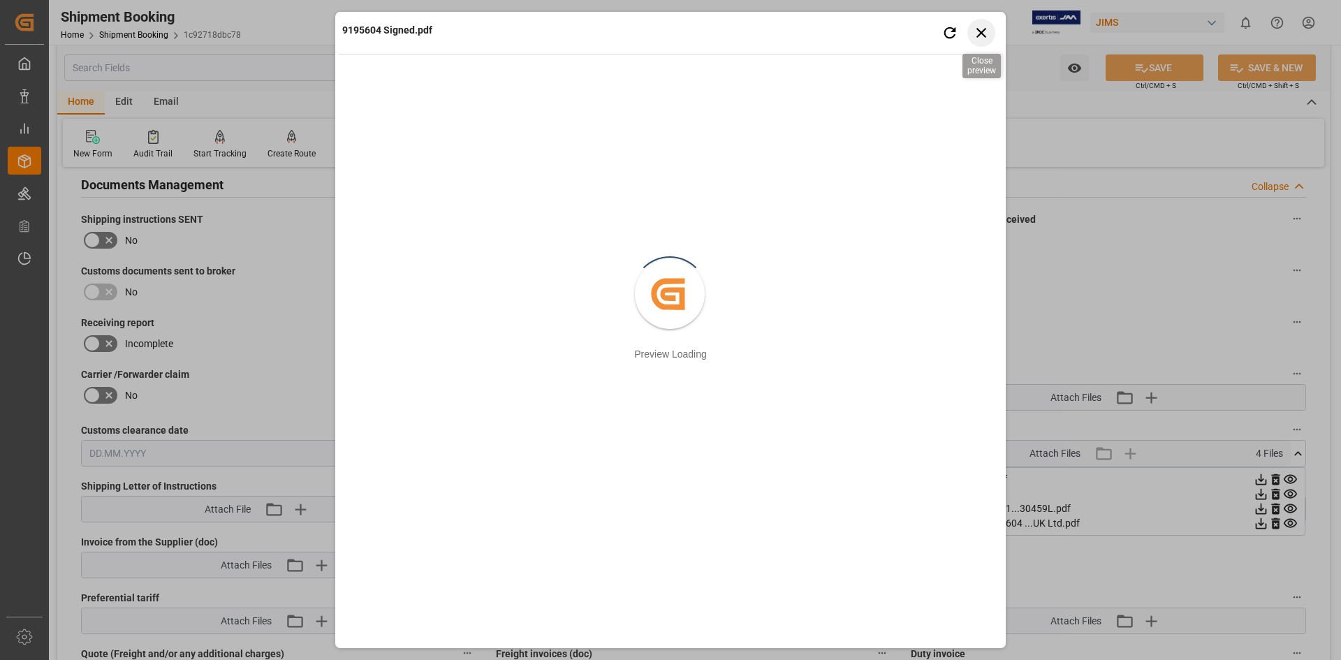
click at [978, 33] on icon "button" at bounding box center [981, 32] width 17 height 17
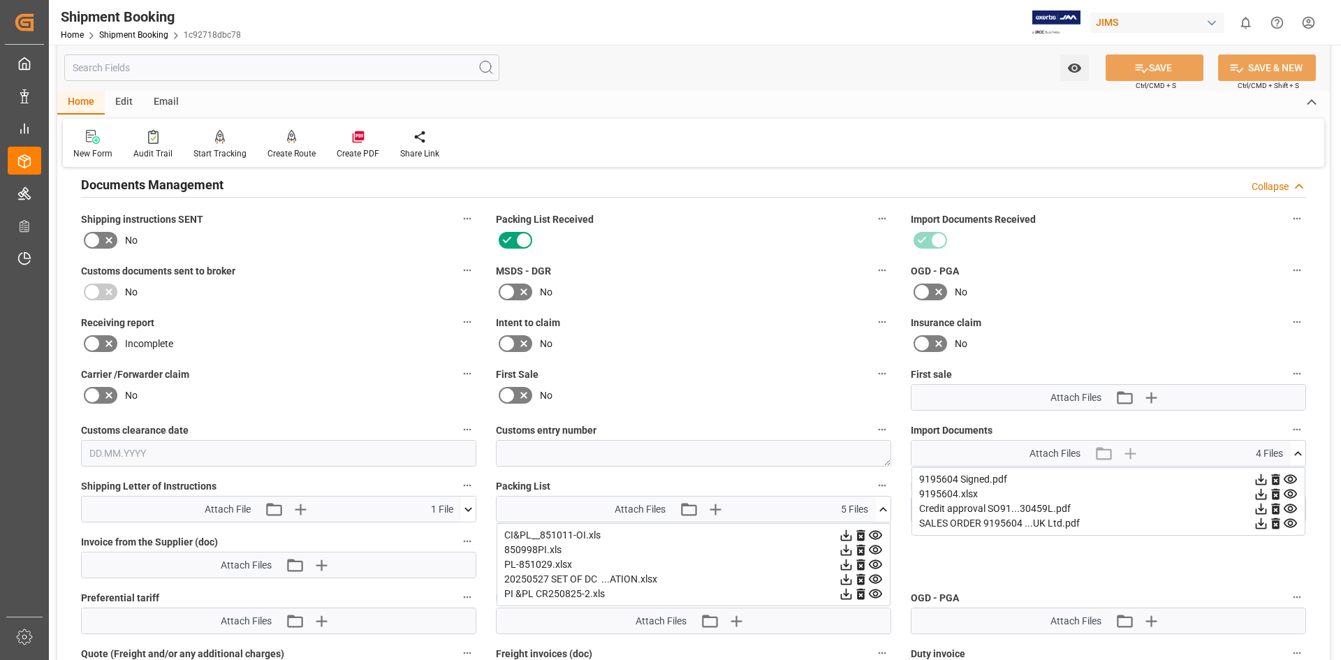
click at [1262, 521] on icon at bounding box center [1260, 523] width 15 height 15
click at [1292, 507] on icon at bounding box center [1289, 508] width 13 height 9
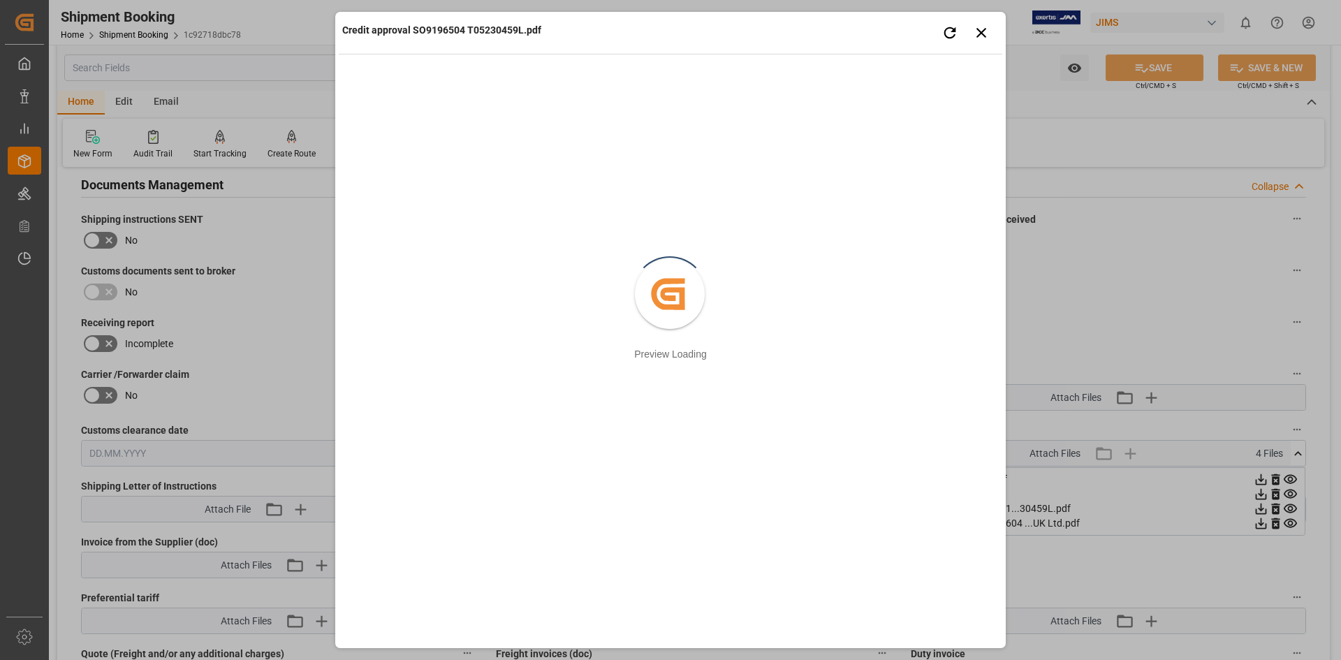
click at [1257, 505] on div "Credit approval SO9196504 T05230459L.pdf Retry Close preview Created by potrace…" at bounding box center [670, 330] width 1341 height 660
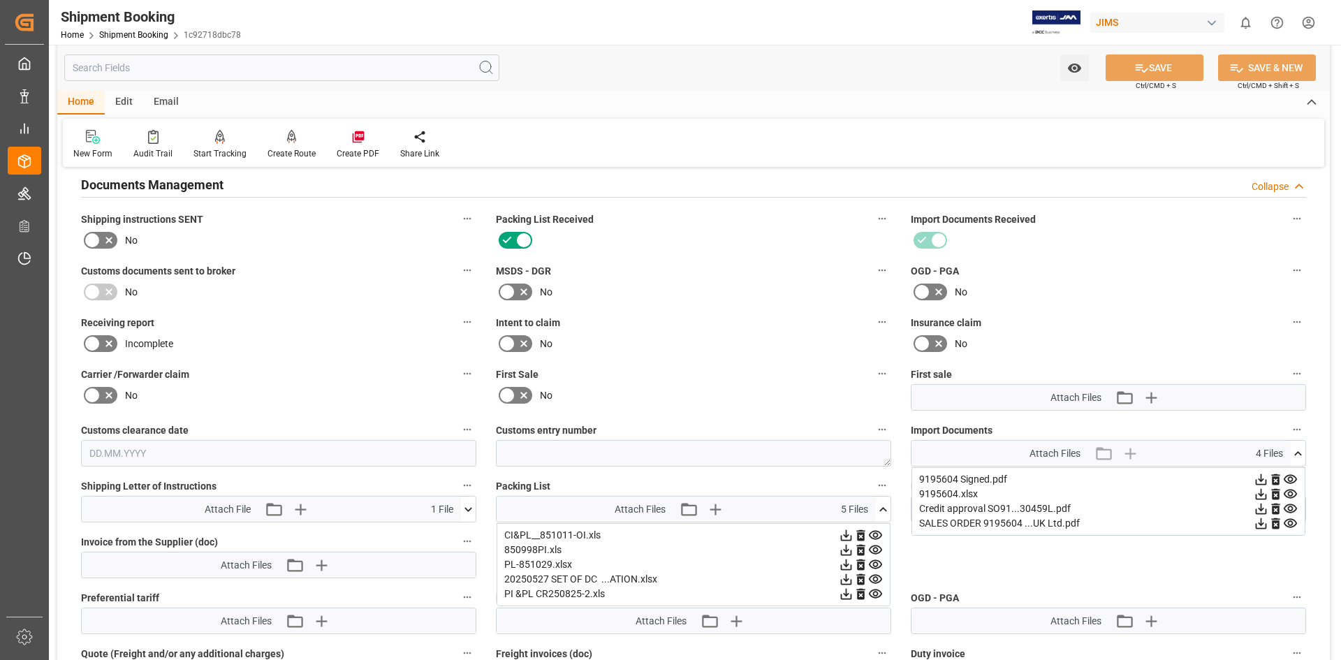
click at [1258, 508] on icon at bounding box center [1260, 508] width 11 height 11
